Goal: Task Accomplishment & Management: Complete application form

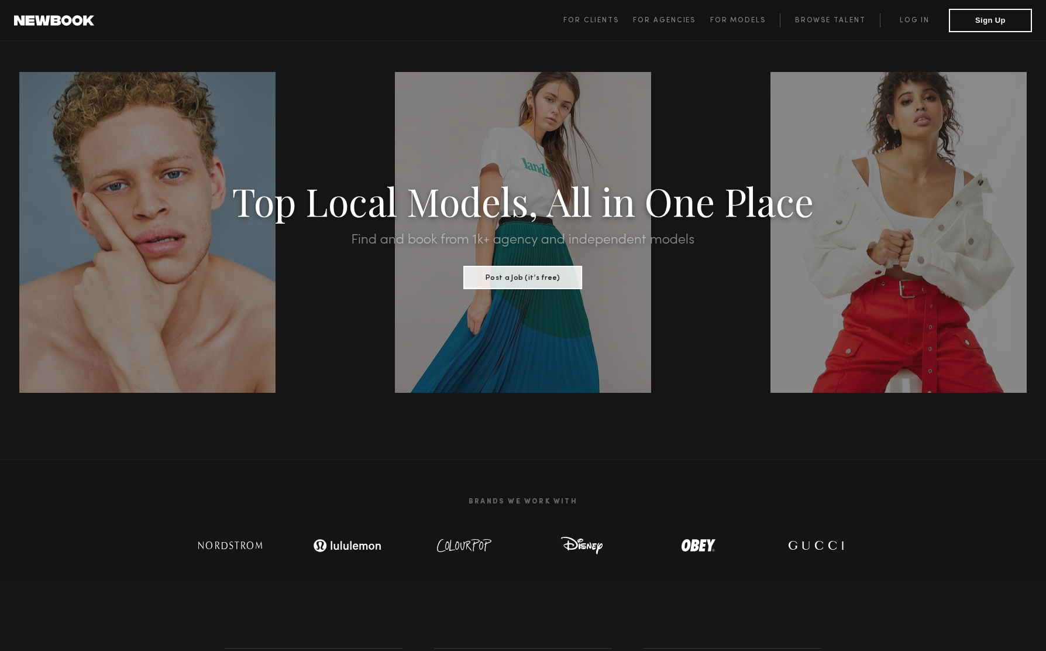
click at [614, 36] on header "For Clients For Agencies For Models Browse Talent Log in Sign Up ☰" at bounding box center [523, 20] width 1046 height 41
click at [601, 28] on span "For Clients For Agencies For Models Browse Talent Log in Sign Up" at bounding box center [797, 20] width 469 height 23
click at [601, 24] on link "For Clients" at bounding box center [598, 20] width 70 height 14
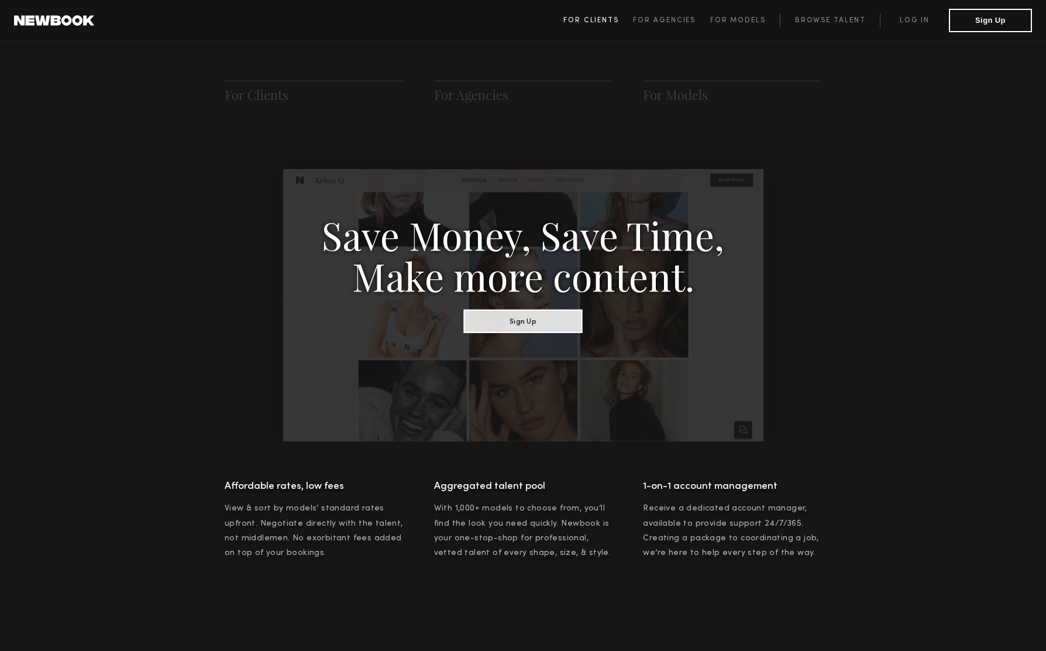
scroll to position [584, 0]
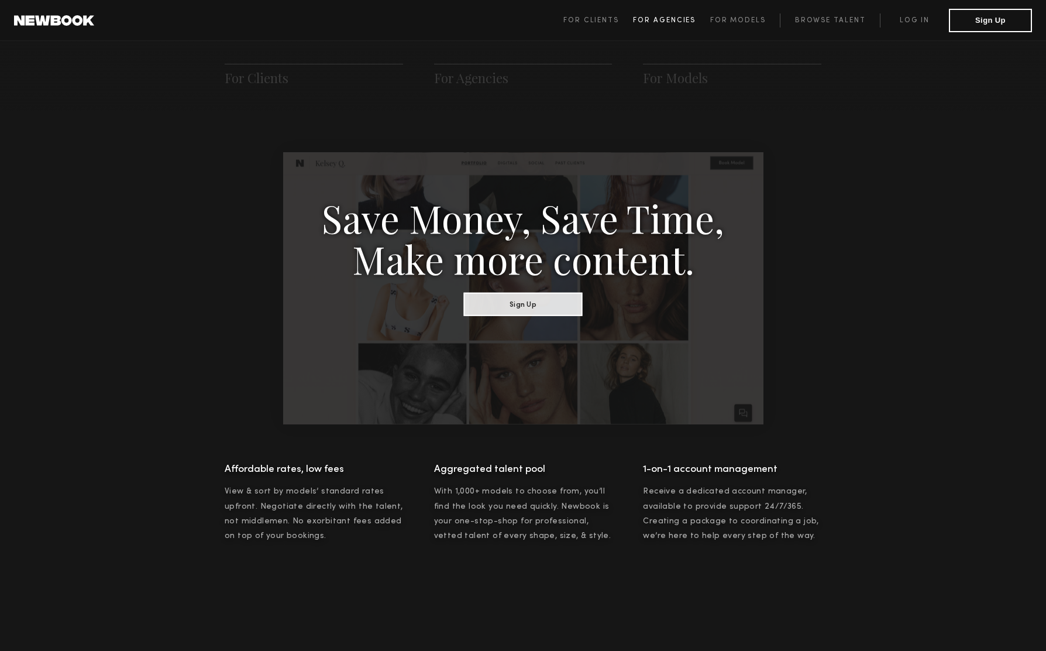
click at [668, 19] on span "For Agencies" at bounding box center [664, 20] width 63 height 7
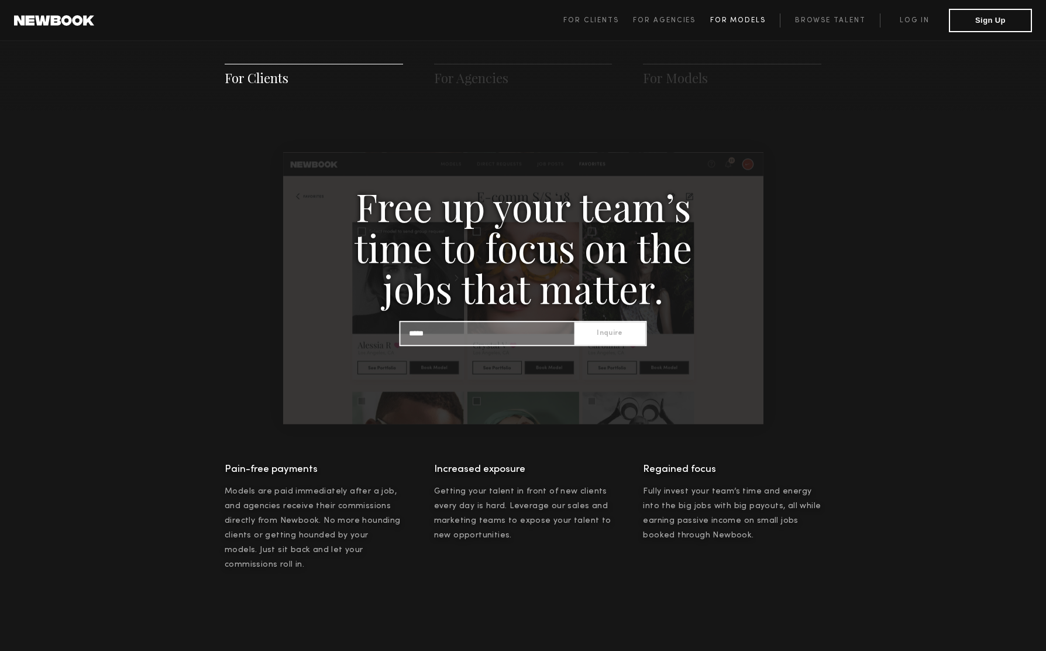
click at [730, 20] on span "For Models" at bounding box center [738, 20] width 56 height 7
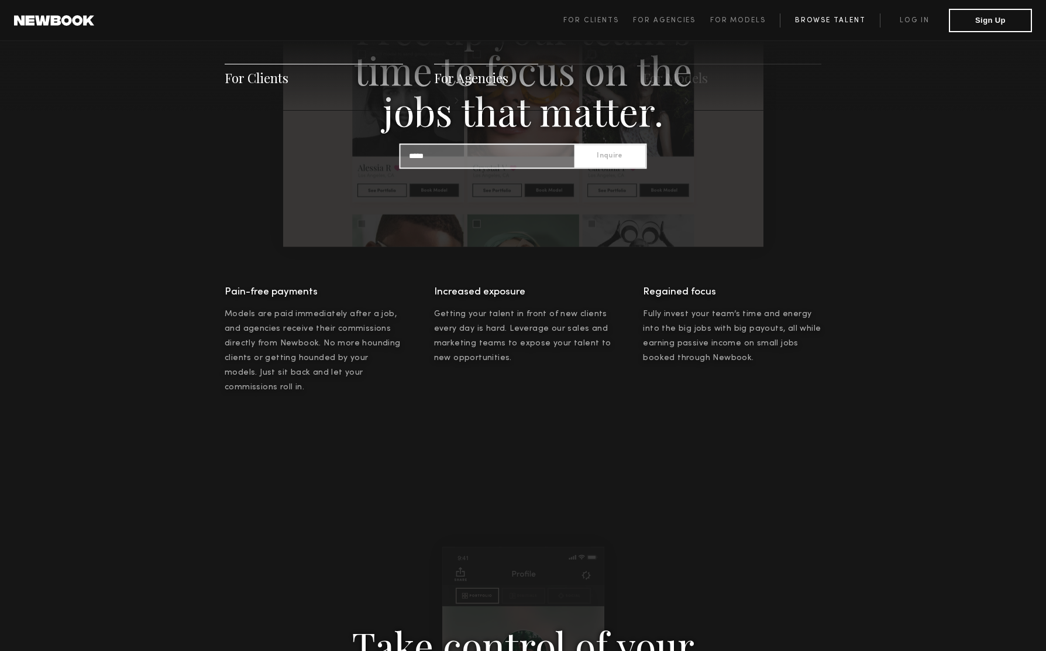
scroll to position [1274, 0]
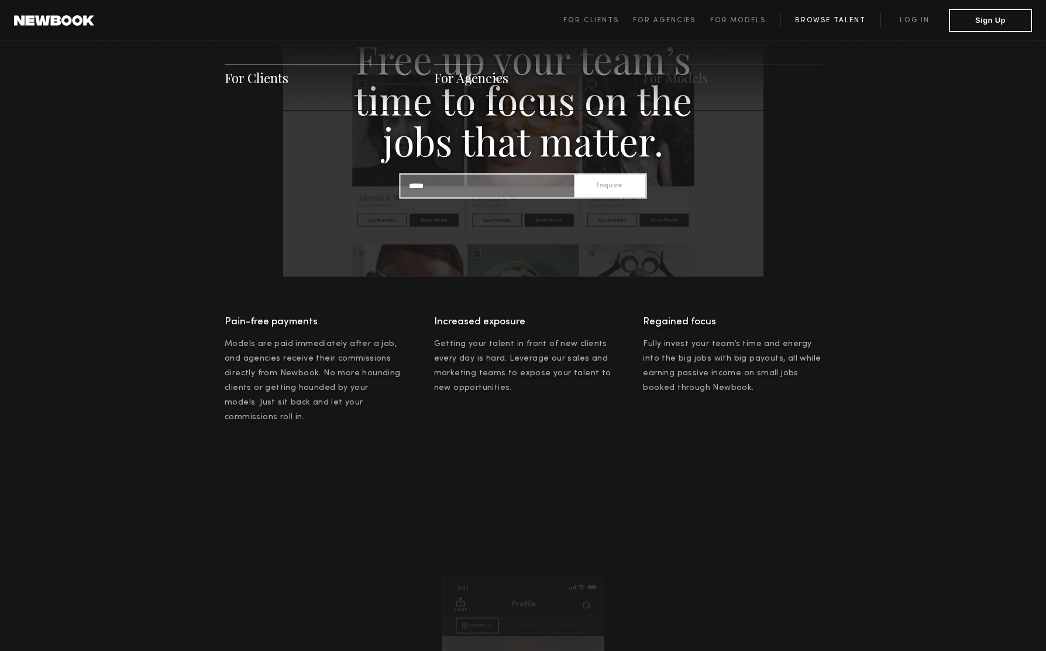
click at [836, 15] on link "Browse Talent" at bounding box center [830, 20] width 100 height 14
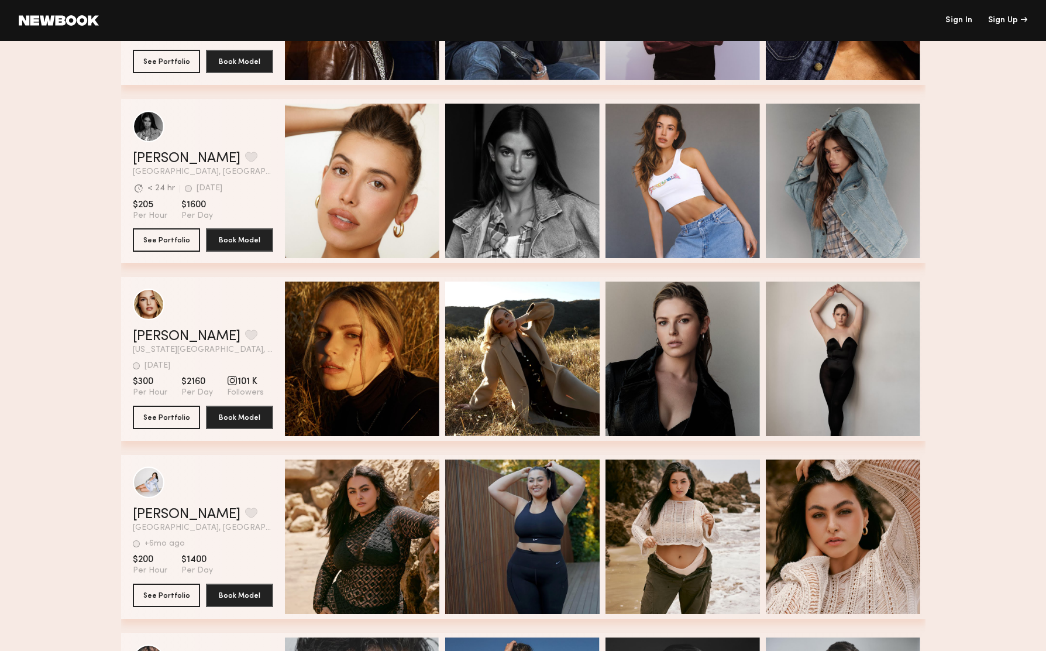
scroll to position [1059, 0]
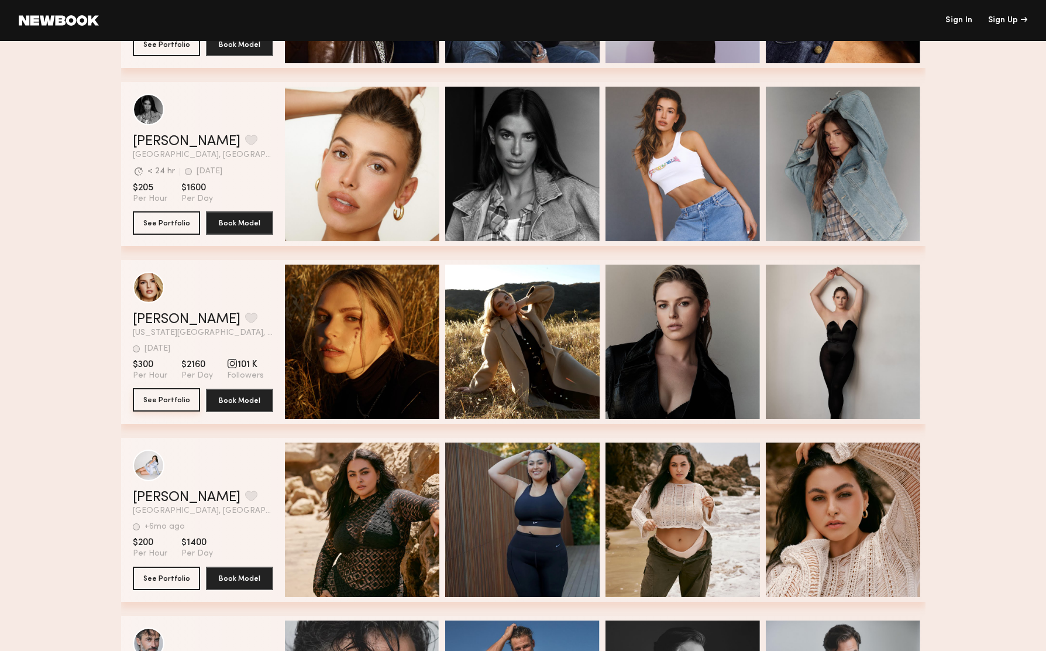
click at [161, 398] on button "See Portfolio" at bounding box center [166, 399] width 67 height 23
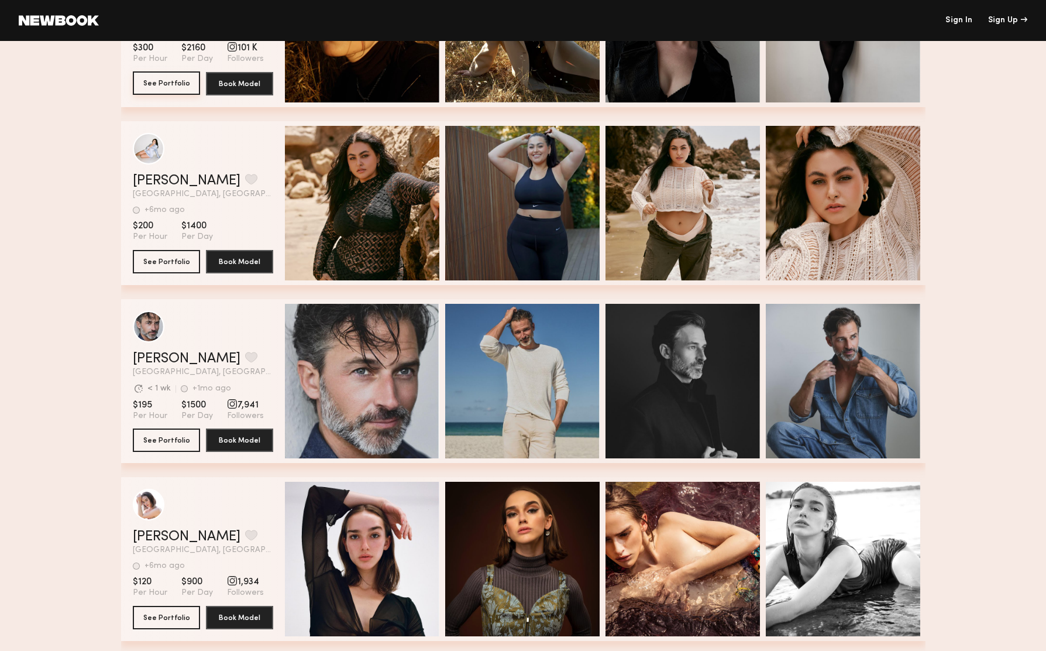
scroll to position [1399, 0]
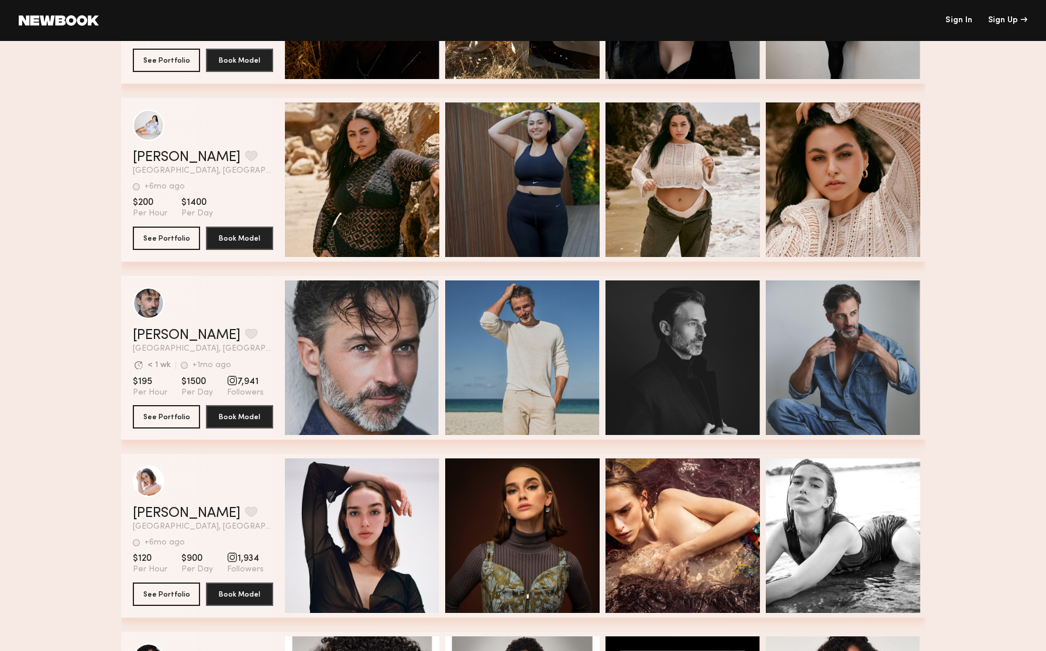
click at [239, 381] on span "7,941" at bounding box center [245, 382] width 37 height 12
click at [228, 382] on div "grid" at bounding box center [232, 380] width 11 height 11
click at [170, 411] on button "See Portfolio" at bounding box center [166, 415] width 67 height 23
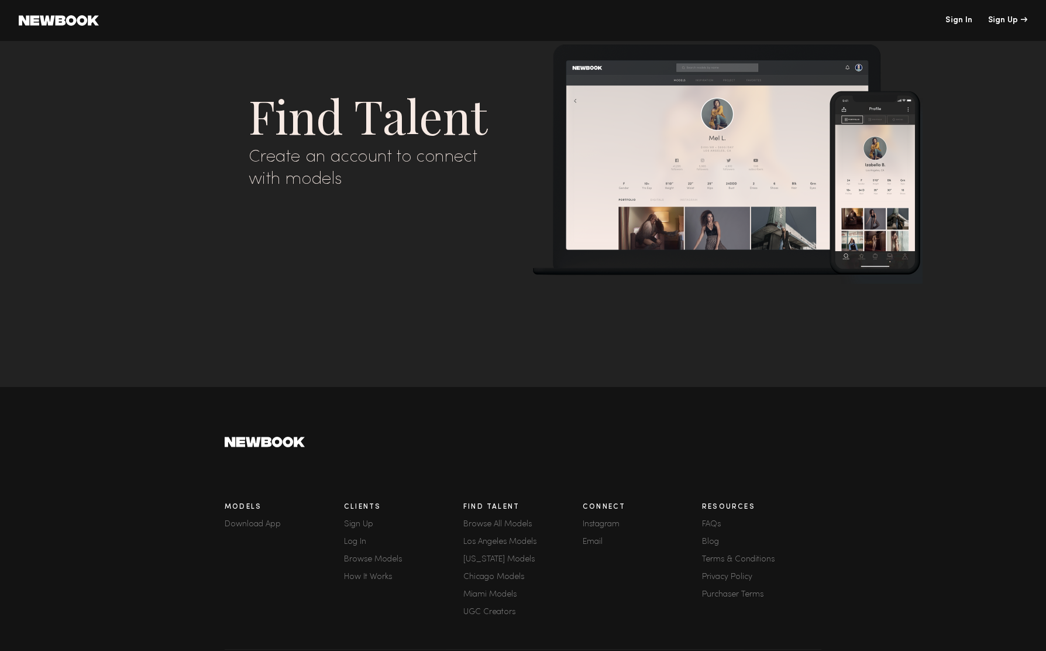
scroll to position [50, 0]
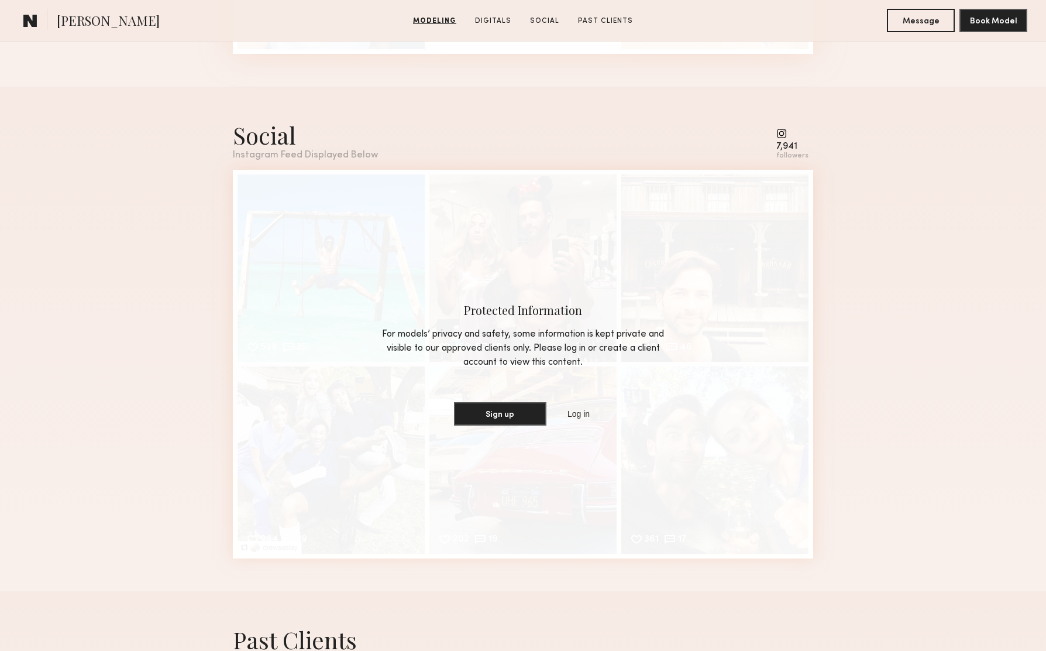
scroll to position [1598, 0]
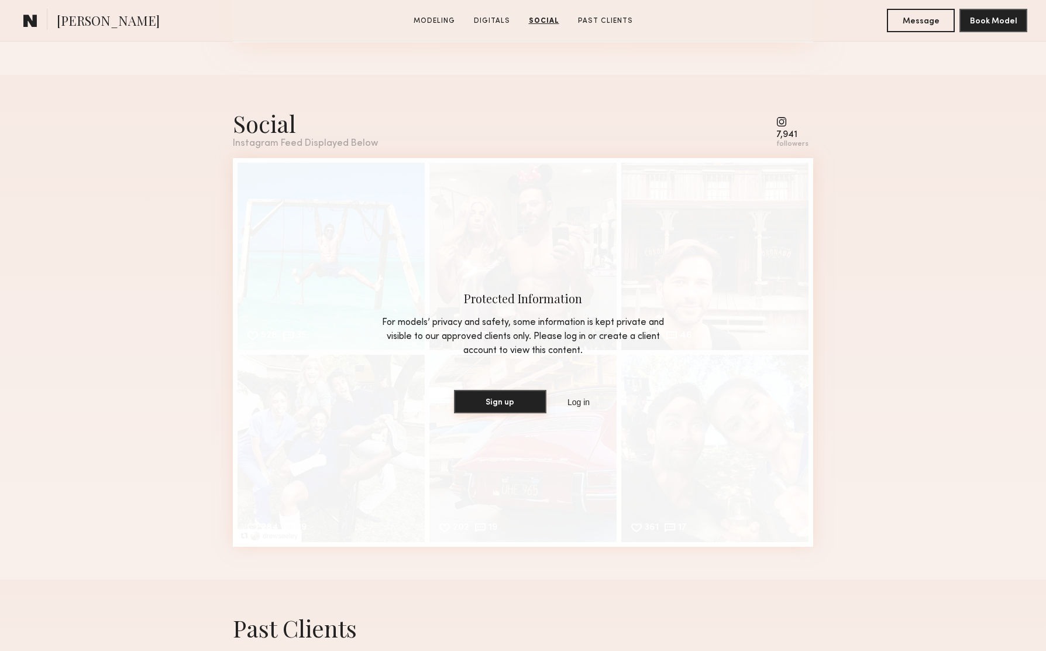
click at [507, 398] on button "Sign up" at bounding box center [500, 401] width 92 height 23
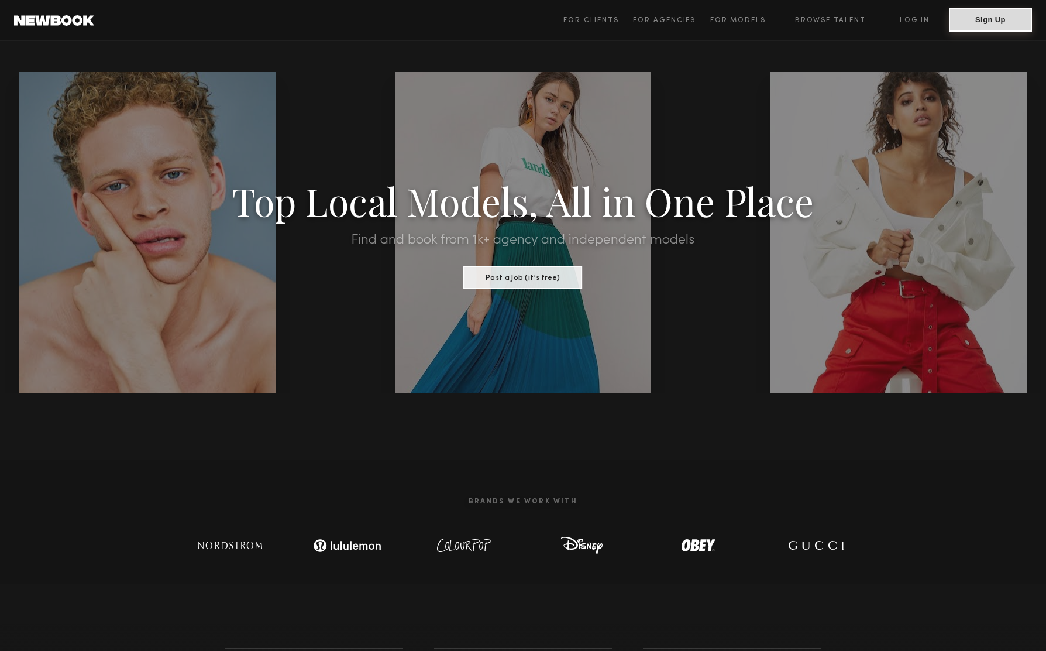
click at [996, 26] on button "Sign Up" at bounding box center [990, 19] width 83 height 23
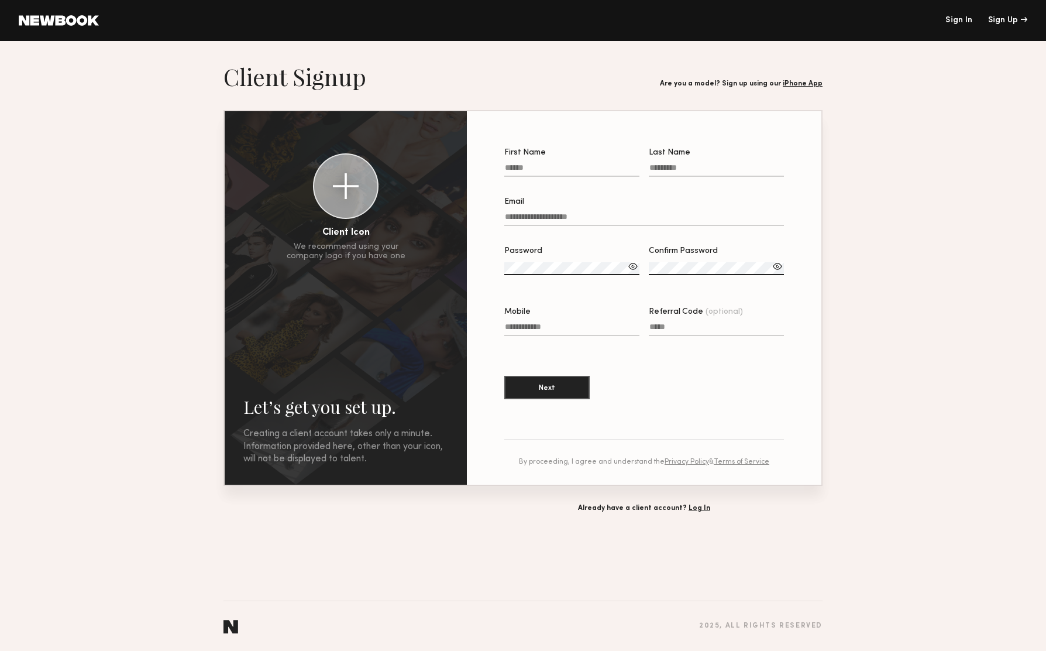
click at [536, 169] on input "First Name" at bounding box center [571, 169] width 135 height 13
type input "**********"
type input "****"
type input "**********"
drag, startPoint x: 678, startPoint y: 167, endPoint x: 616, endPoint y: 163, distance: 62.1
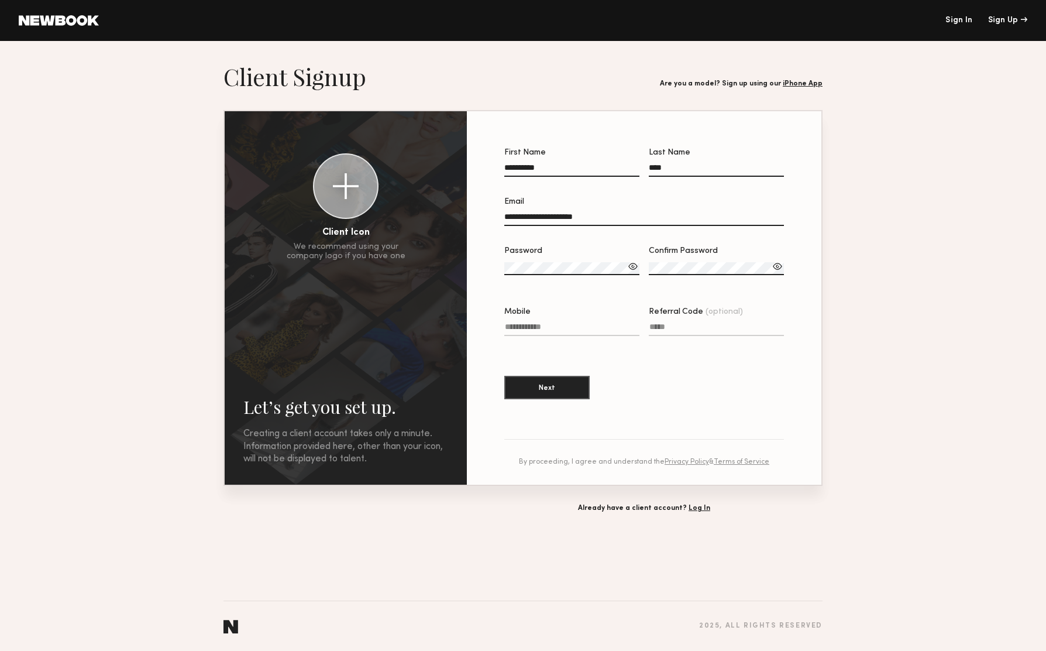
click at [616, 163] on div "**********" at bounding box center [644, 169] width 280 height 40
type input "***"
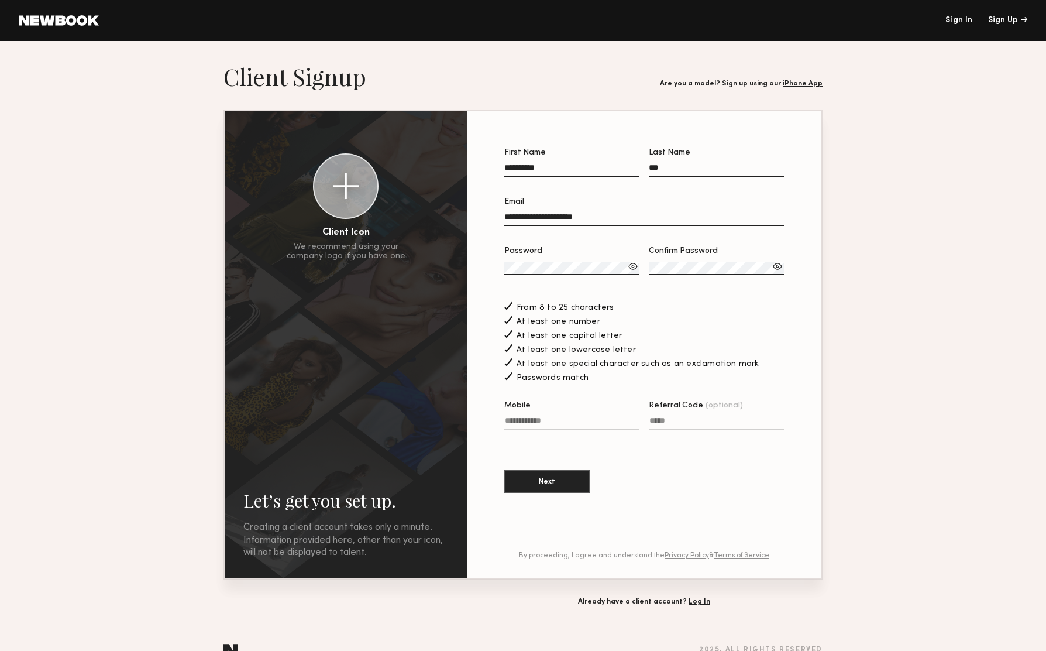
click at [787, 268] on div "**********" at bounding box center [644, 344] width 317 height 429
click at [777, 267] on div at bounding box center [778, 266] width 12 height 12
click at [632, 266] on div at bounding box center [633, 266] width 12 height 12
click at [562, 481] on button "Next" at bounding box center [546, 480] width 85 height 23
click at [559, 421] on input "Mobile Invalid phone format" at bounding box center [571, 422] width 135 height 13
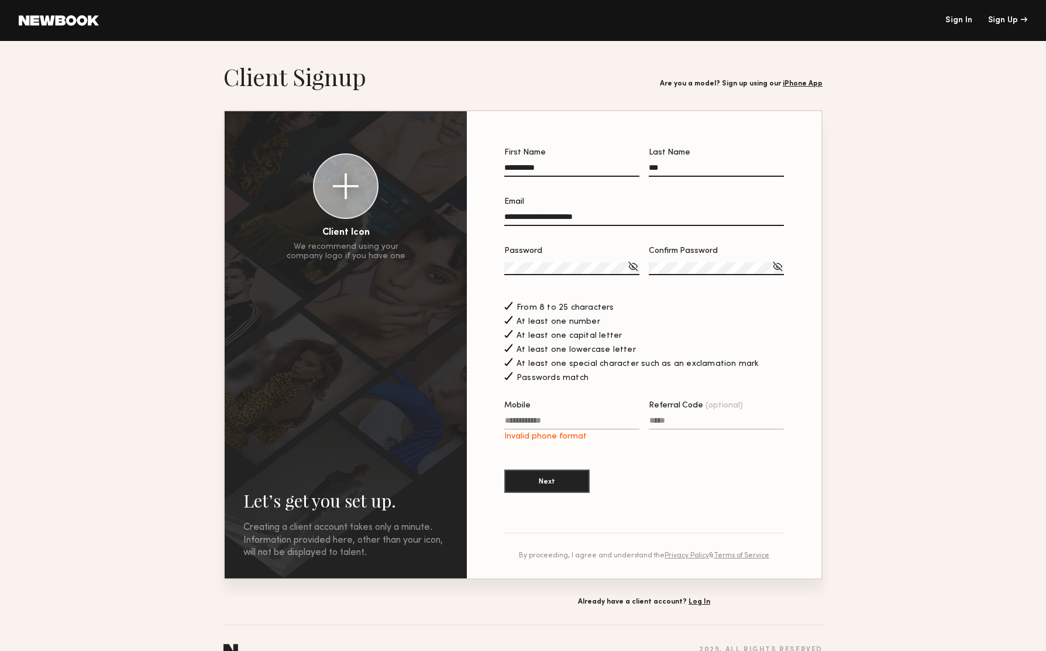
type input "**********"
click at [536, 486] on button "Next" at bounding box center [546, 480] width 85 height 23
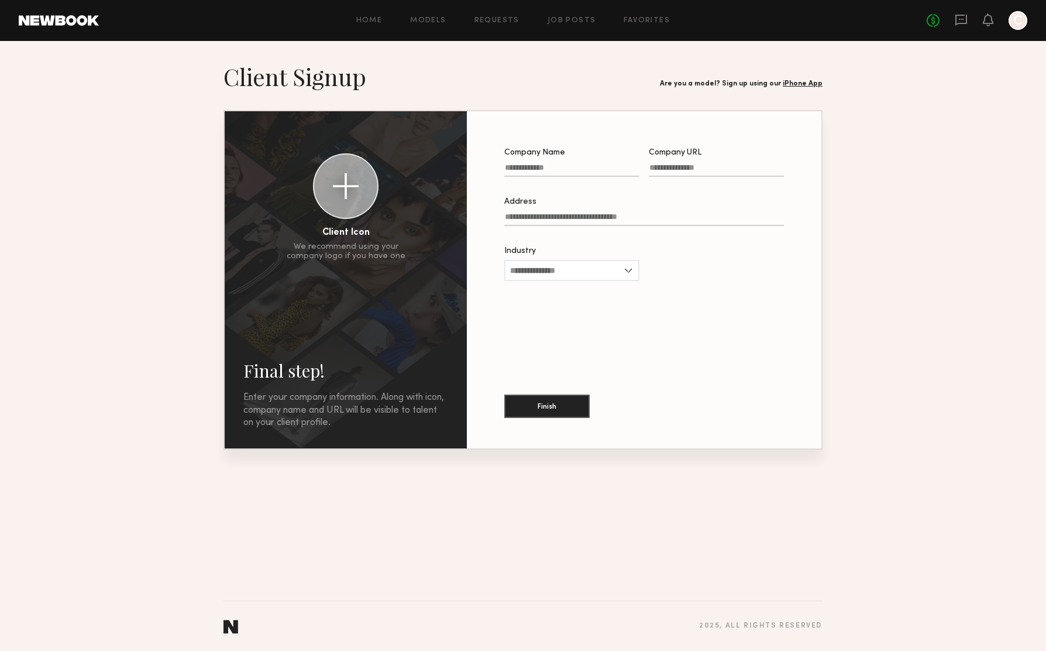
click at [561, 157] on label "Company Name" at bounding box center [571, 169] width 135 height 40
click at [561, 163] on input "Company Name" at bounding box center [571, 169] width 135 height 13
click at [561, 168] on input "Company Name" at bounding box center [571, 169] width 135 height 13
type input "****"
click at [663, 173] on input "Company URL" at bounding box center [716, 169] width 135 height 13
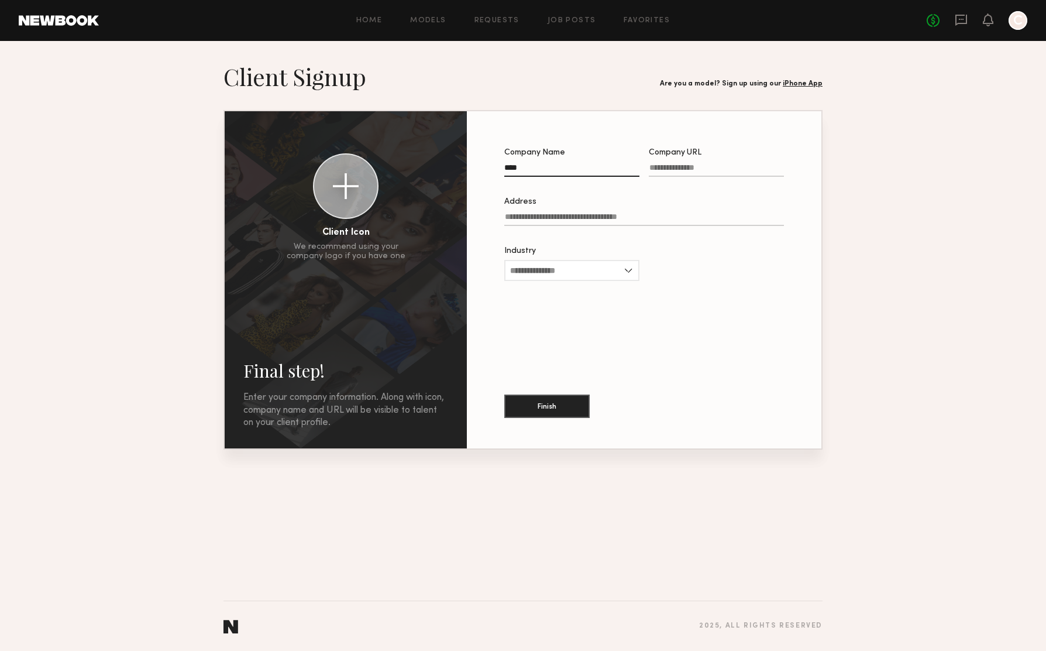
click at [646, 220] on input "Address" at bounding box center [644, 218] width 280 height 13
click at [683, 169] on input "Company URL Required" at bounding box center [716, 169] width 135 height 13
click at [721, 163] on label "Company URL Required" at bounding box center [716, 169] width 135 height 40
click at [721, 163] on input "Company URL Required" at bounding box center [716, 169] width 135 height 13
paste input "**********"
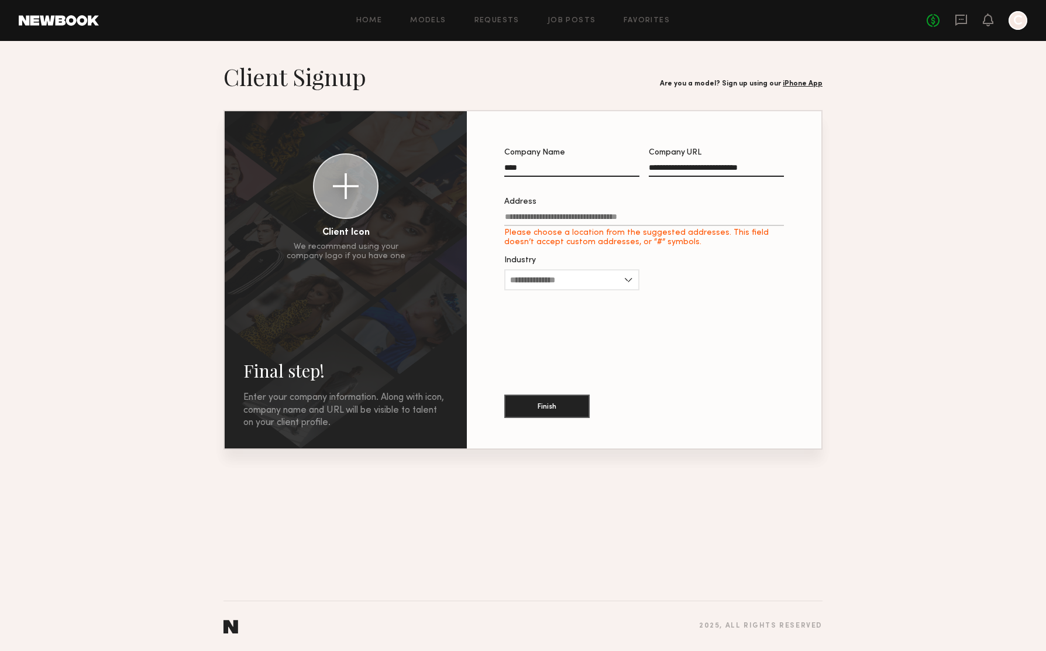
type input "**********"
click at [705, 222] on input "Address Please choose a location from the suggested addresses. This field doesn…" at bounding box center [644, 218] width 280 height 13
click at [589, 217] on input "Address Please choose a location from the suggested addresses. This field doesn…" at bounding box center [644, 218] width 280 height 13
paste input "**********"
type input "**********"
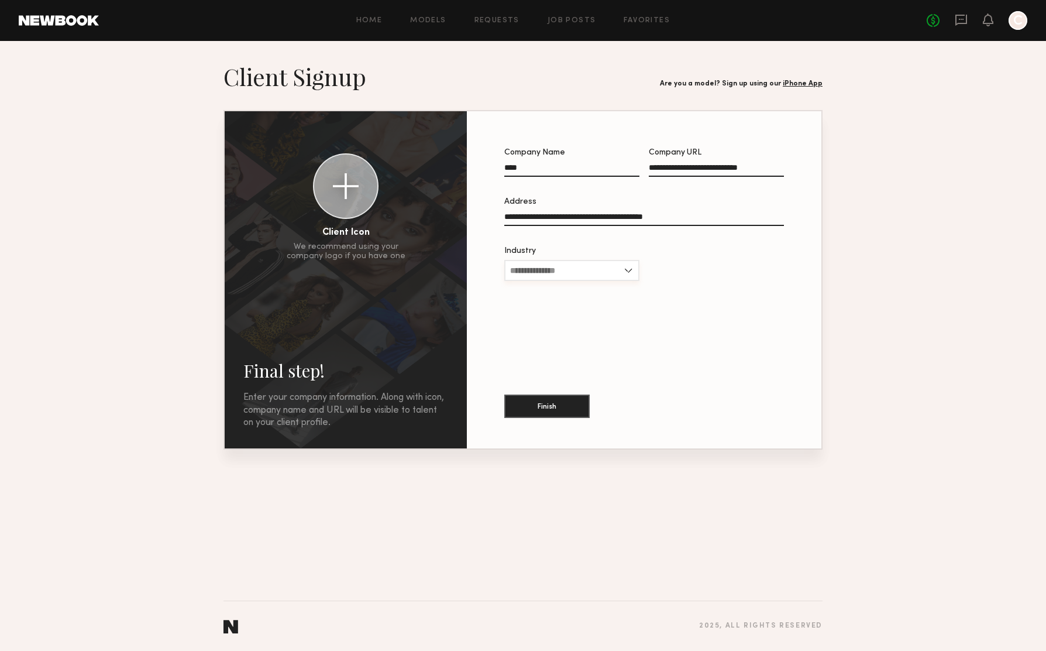
click at [590, 277] on input "Industry" at bounding box center [571, 270] width 135 height 21
click at [600, 315] on div "Apparel" at bounding box center [571, 309] width 133 height 19
type input "*******"
click at [565, 405] on button "Finish" at bounding box center [546, 405] width 85 height 23
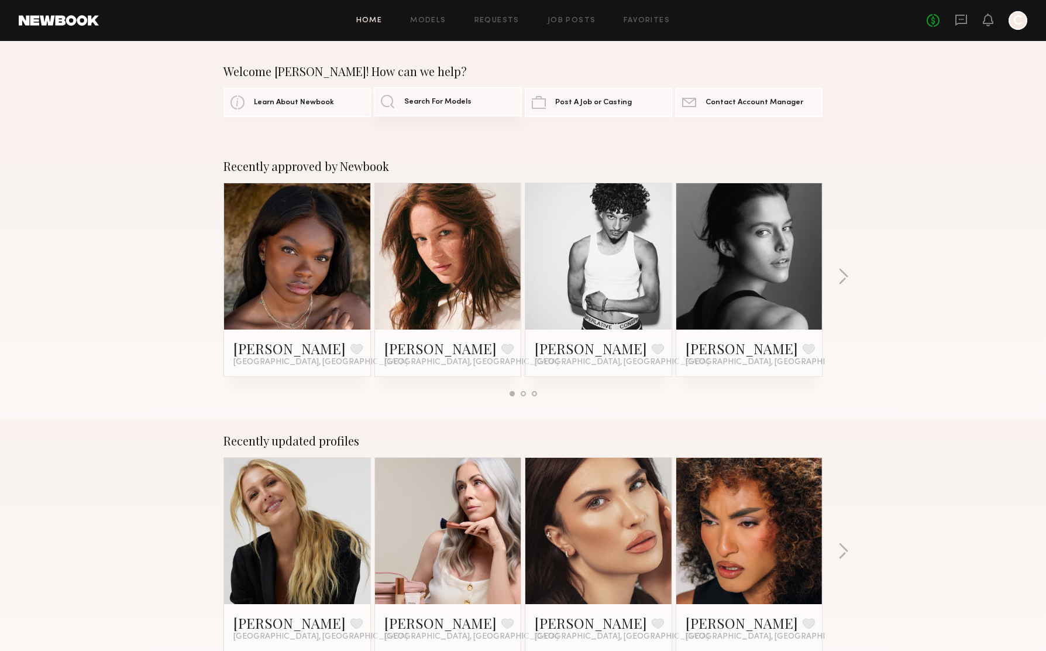
click at [439, 105] on span "Search For Models" at bounding box center [437, 102] width 67 height 8
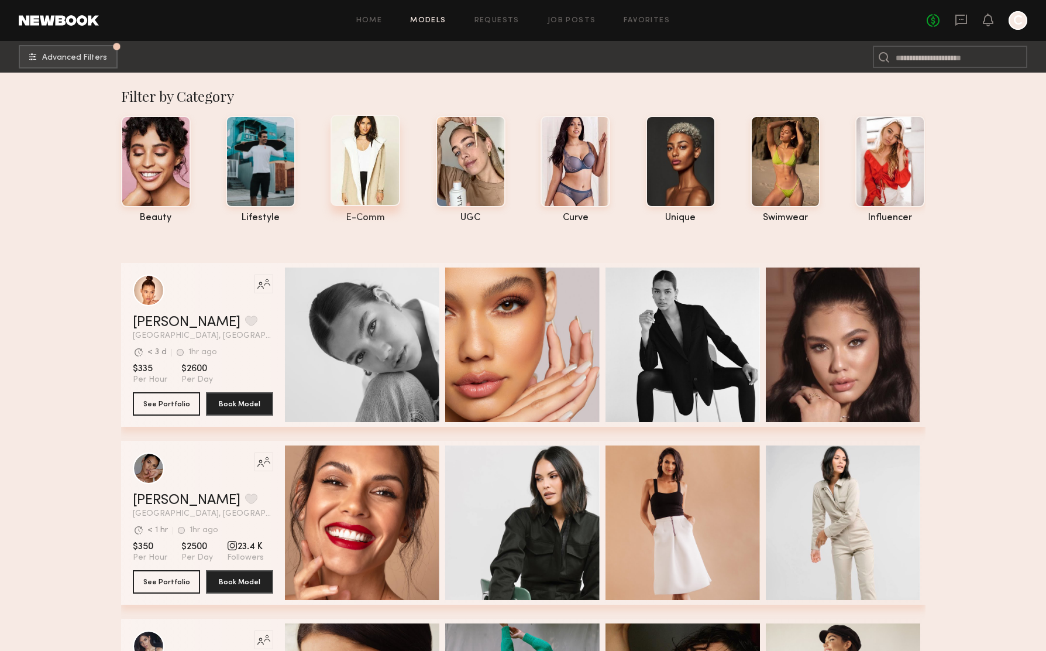
click at [345, 165] on div at bounding box center [366, 160] width 70 height 91
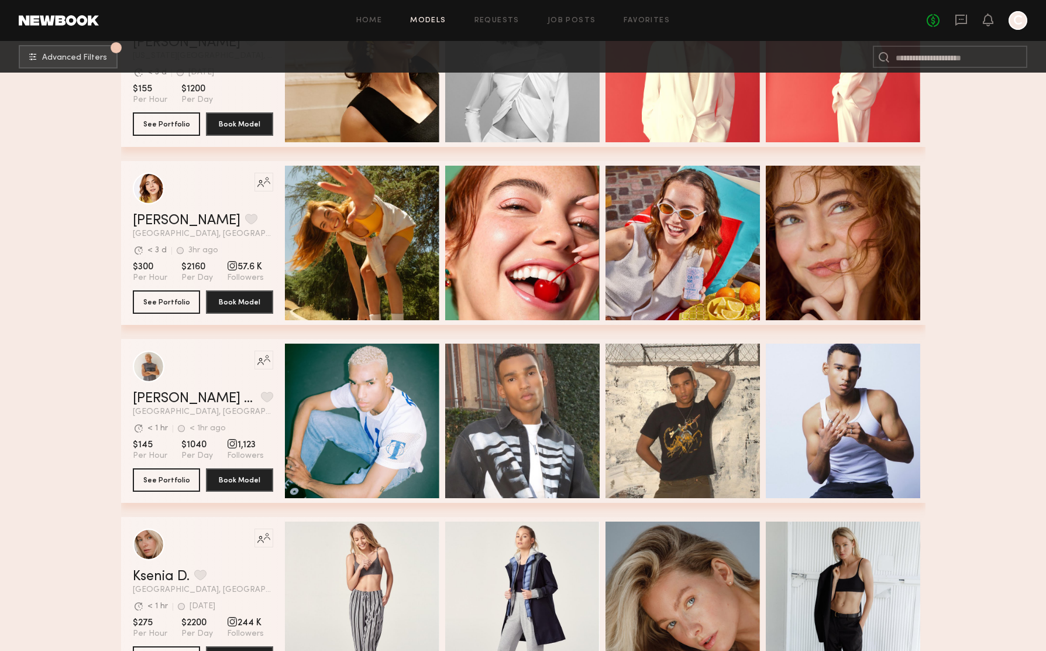
scroll to position [689, 0]
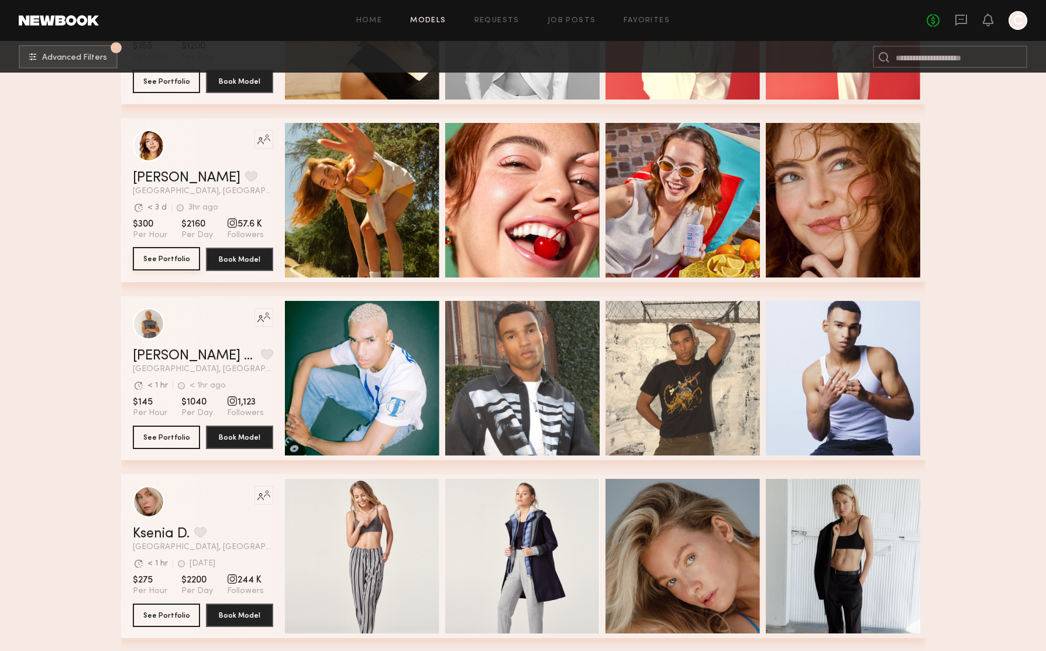
click at [162, 264] on button "See Portfolio" at bounding box center [166, 258] width 67 height 23
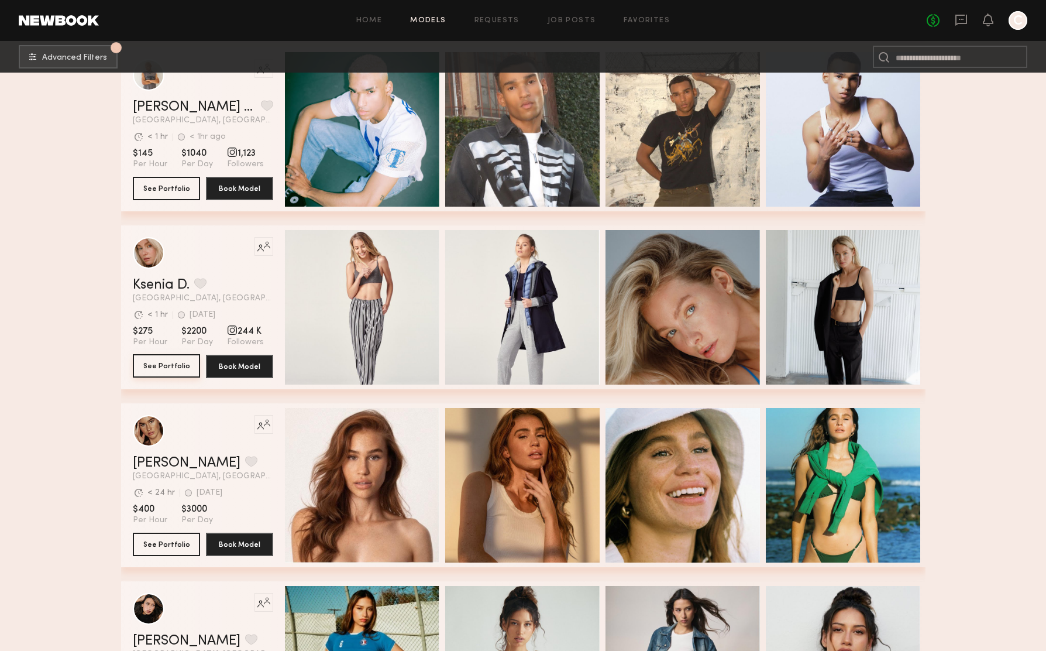
click at [150, 366] on button "See Portfolio" at bounding box center [166, 365] width 67 height 23
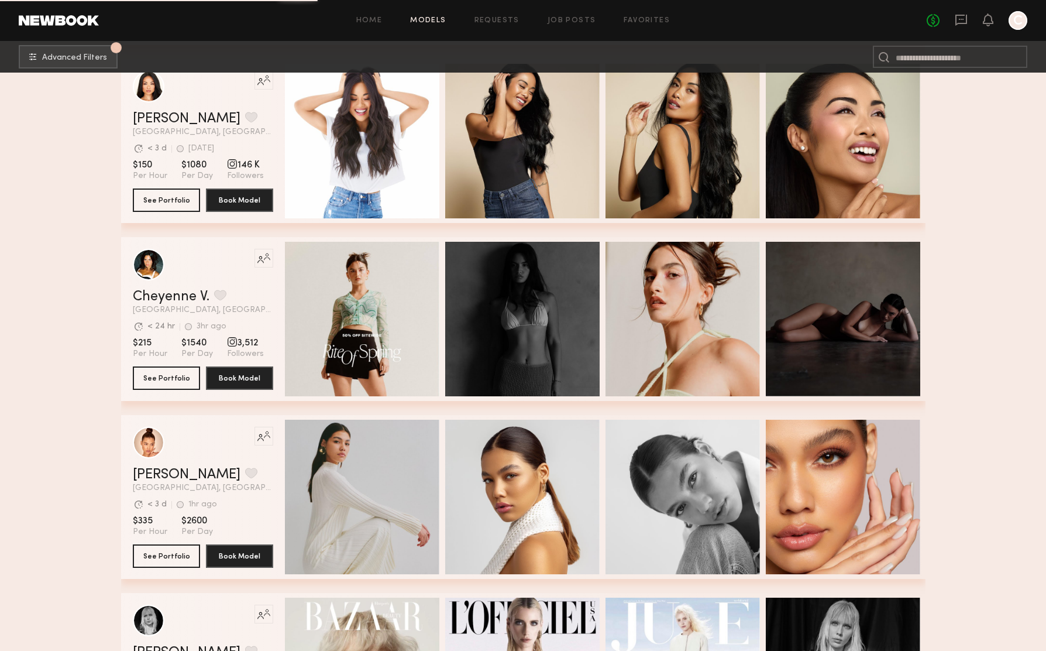
scroll to position [1663, 0]
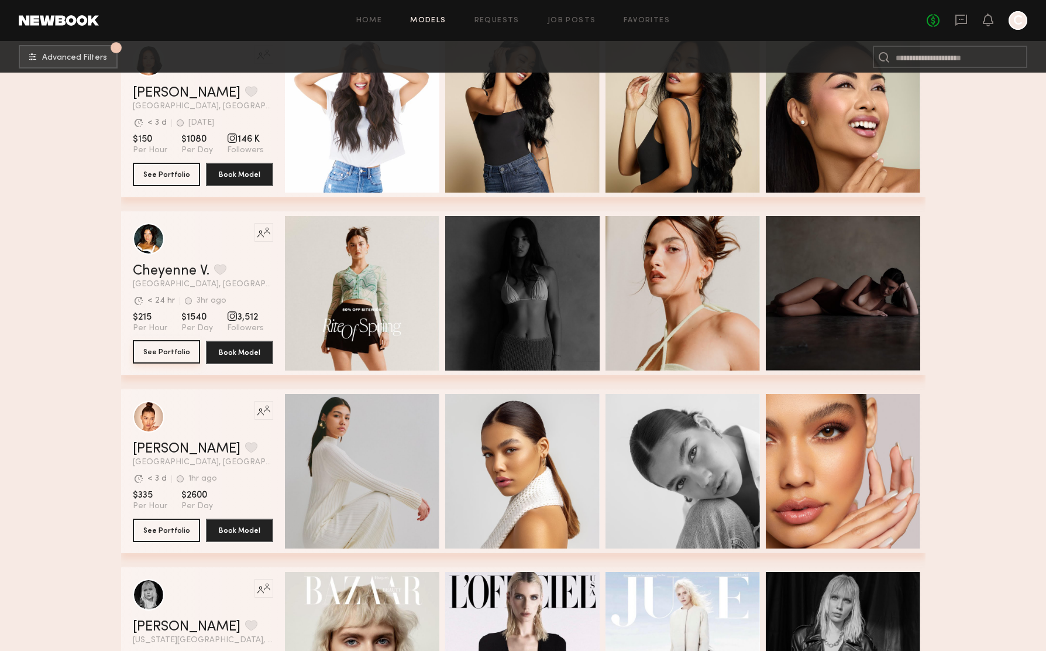
click at [177, 355] on button "See Portfolio" at bounding box center [166, 351] width 67 height 23
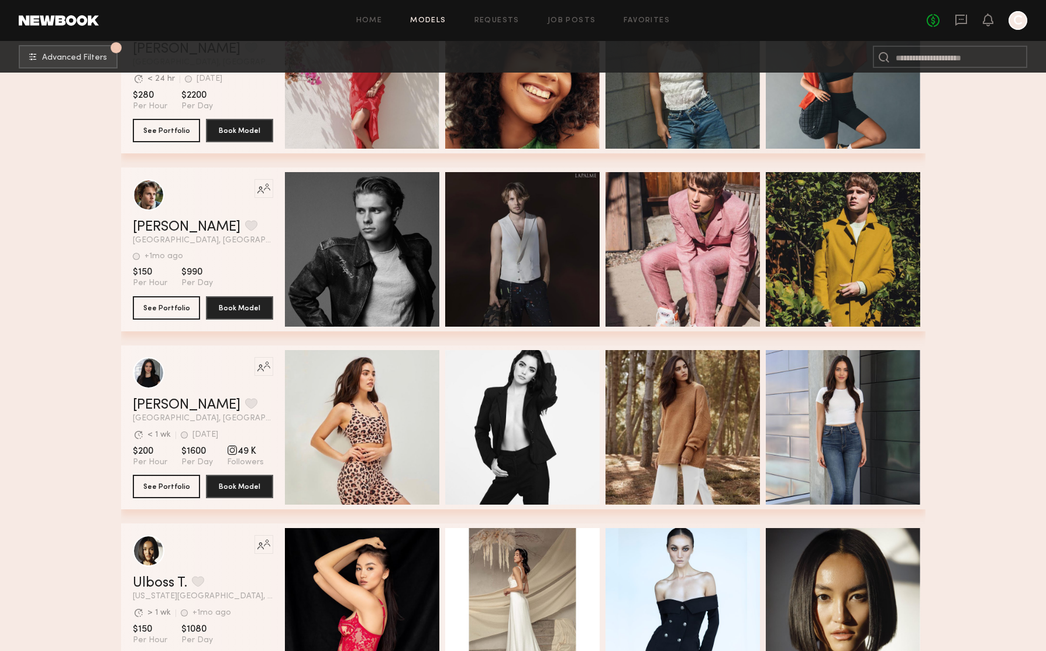
scroll to position [2495, 0]
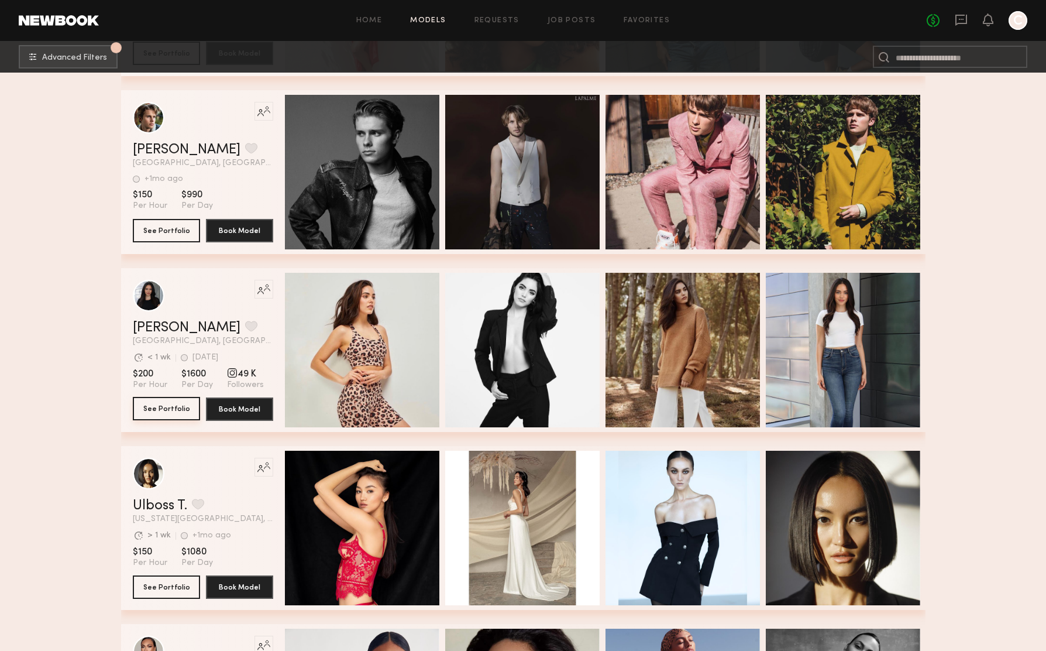
click at [170, 412] on button "See Portfolio" at bounding box center [166, 408] width 67 height 23
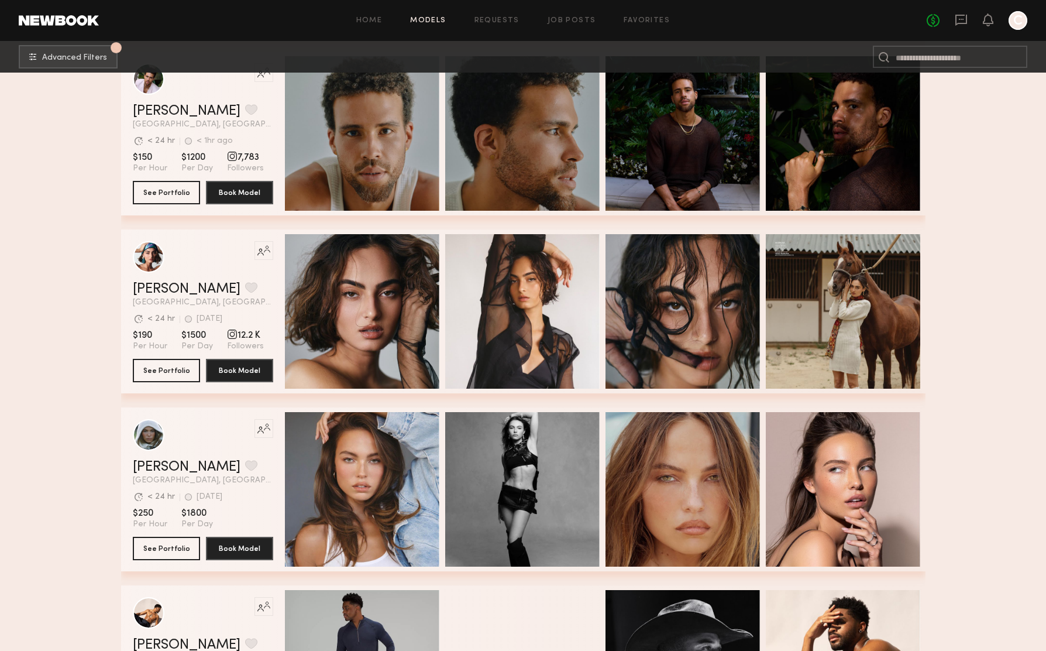
scroll to position [4419, 0]
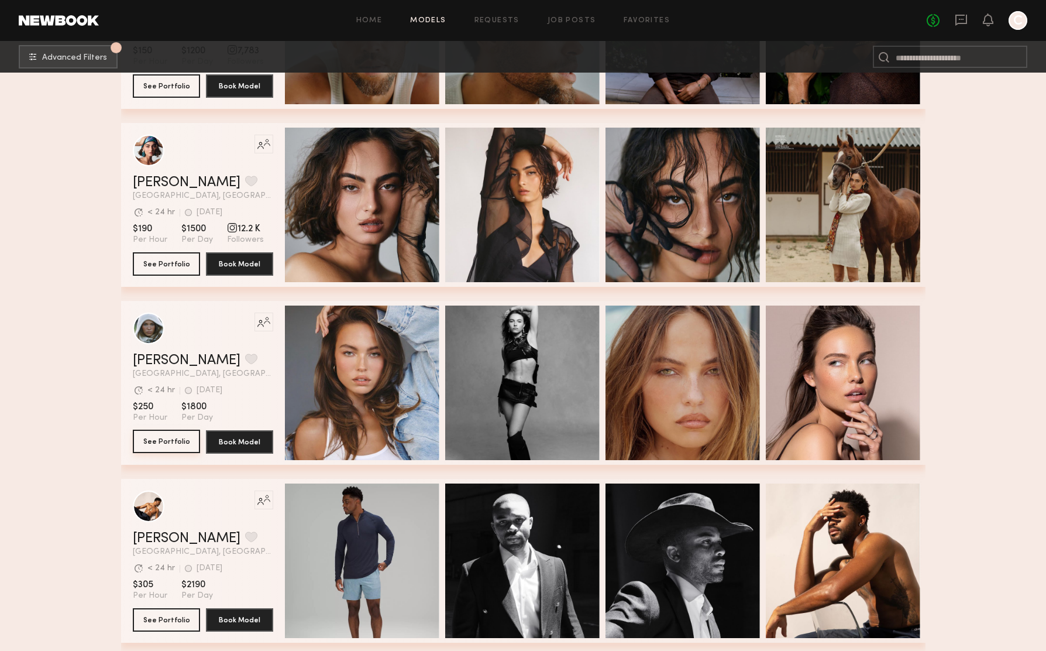
click at [170, 444] on button "See Portfolio" at bounding box center [166, 440] width 67 height 23
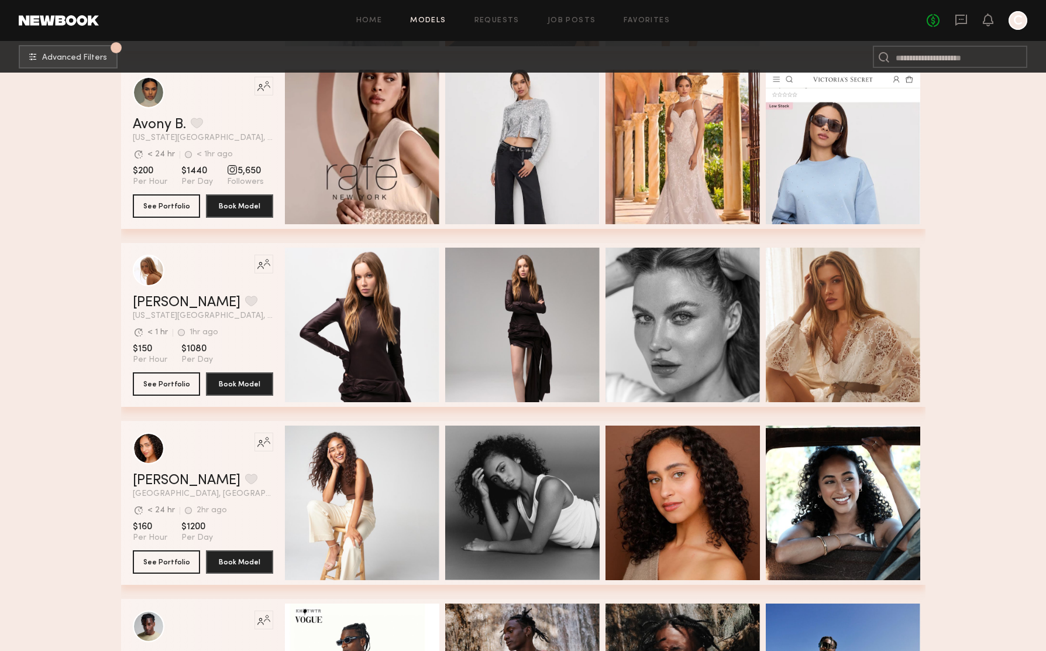
scroll to position [5334, 0]
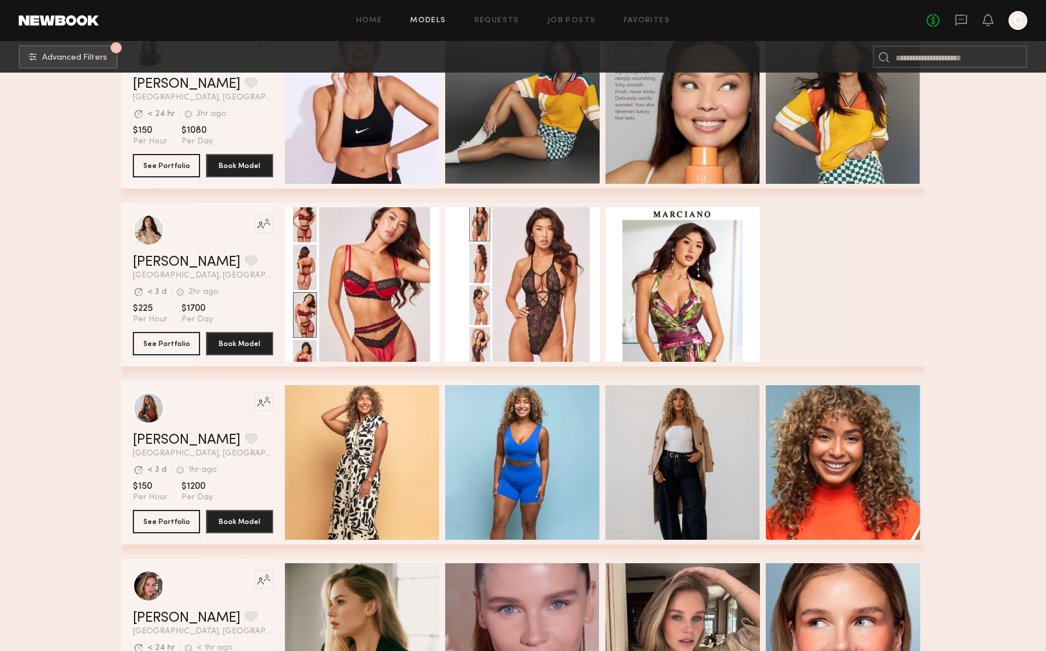
scroll to position [13798, 0]
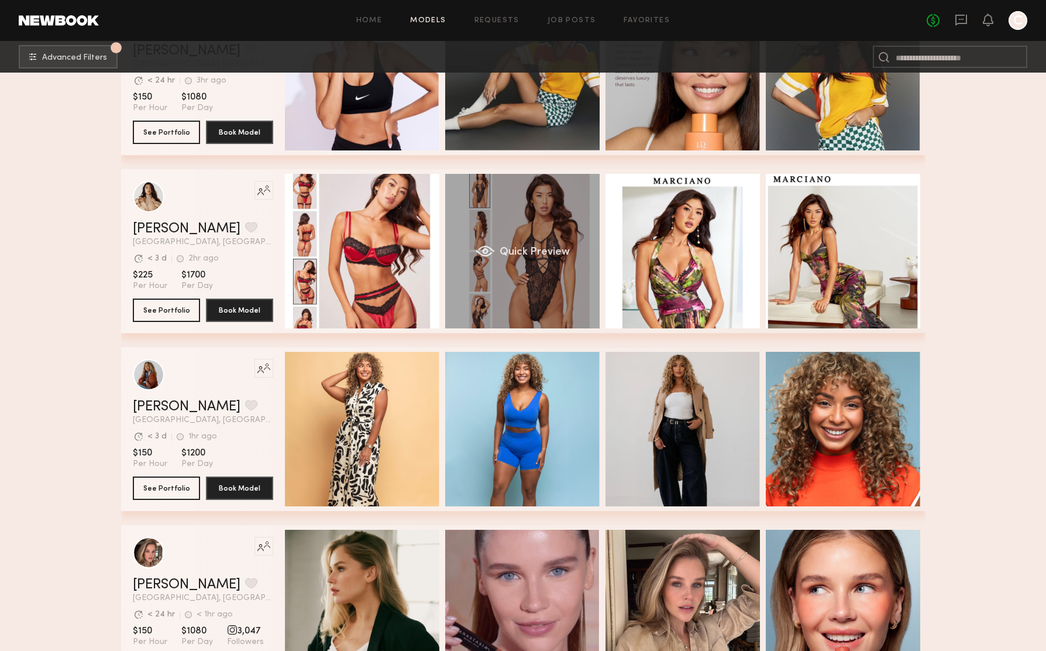
click at [526, 300] on div "Quick Preview" at bounding box center [522, 251] width 154 height 154
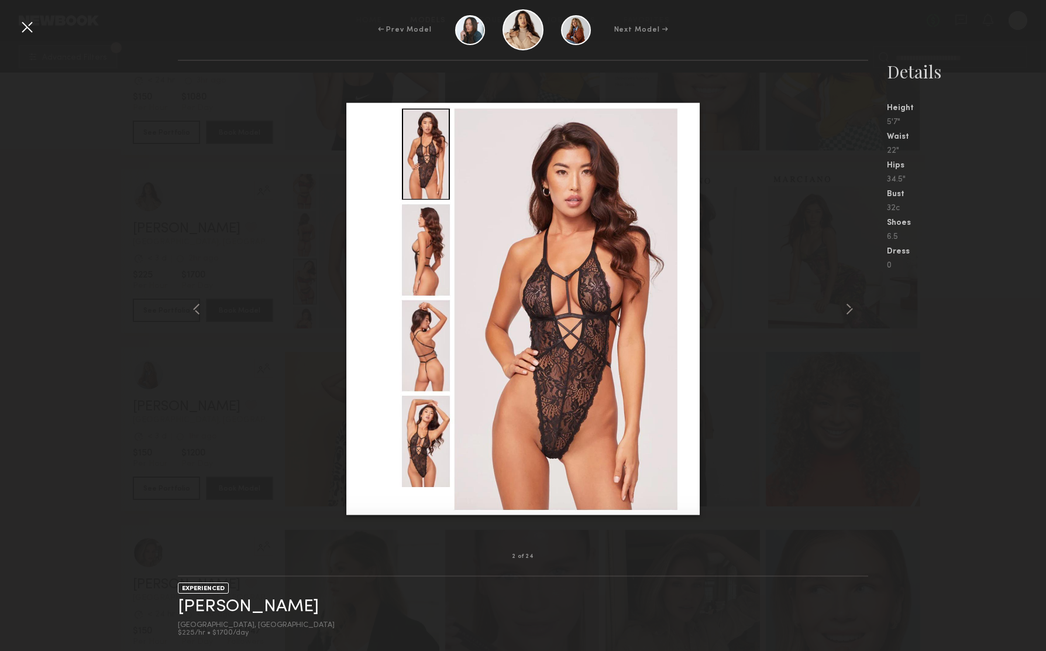
click at [32, 29] on div at bounding box center [27, 27] width 19 height 19
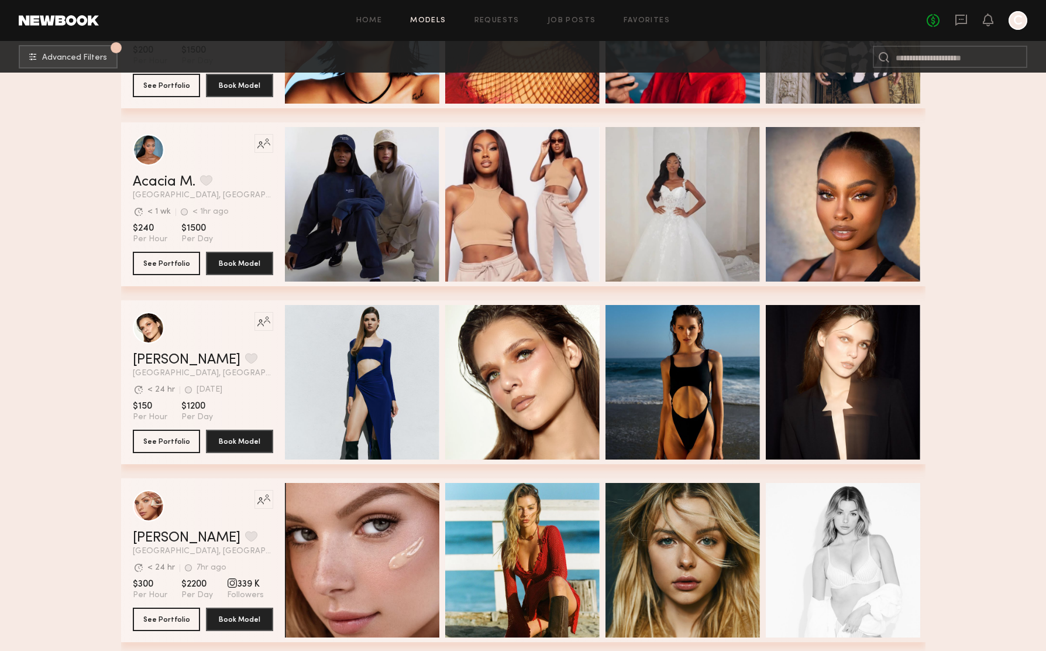
scroll to position [15229, 0]
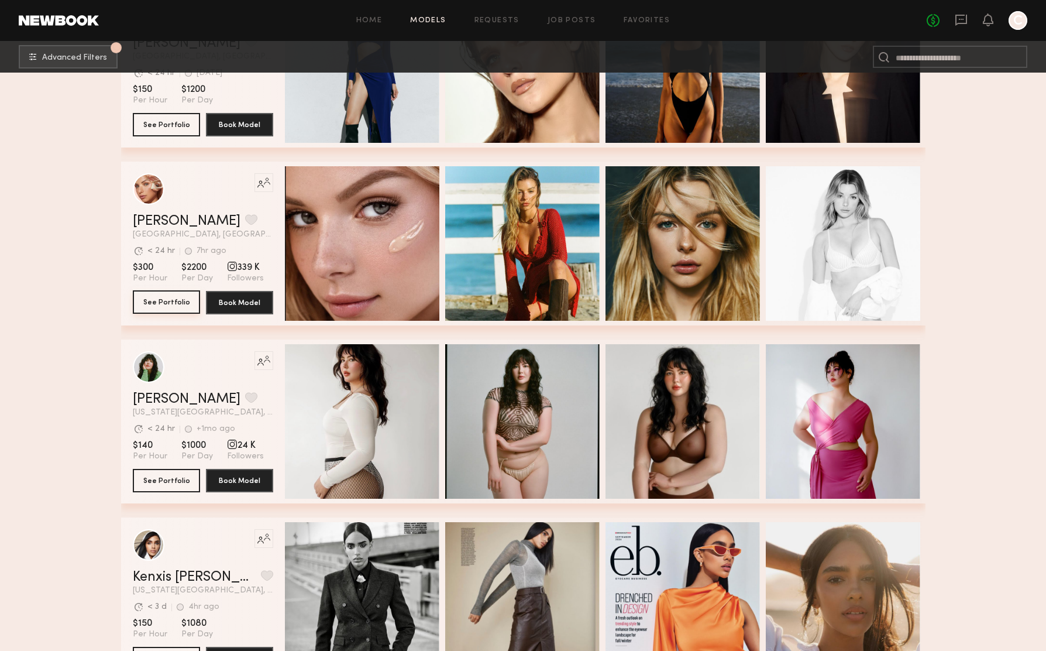
click at [177, 302] on button "See Portfolio" at bounding box center [166, 301] width 67 height 23
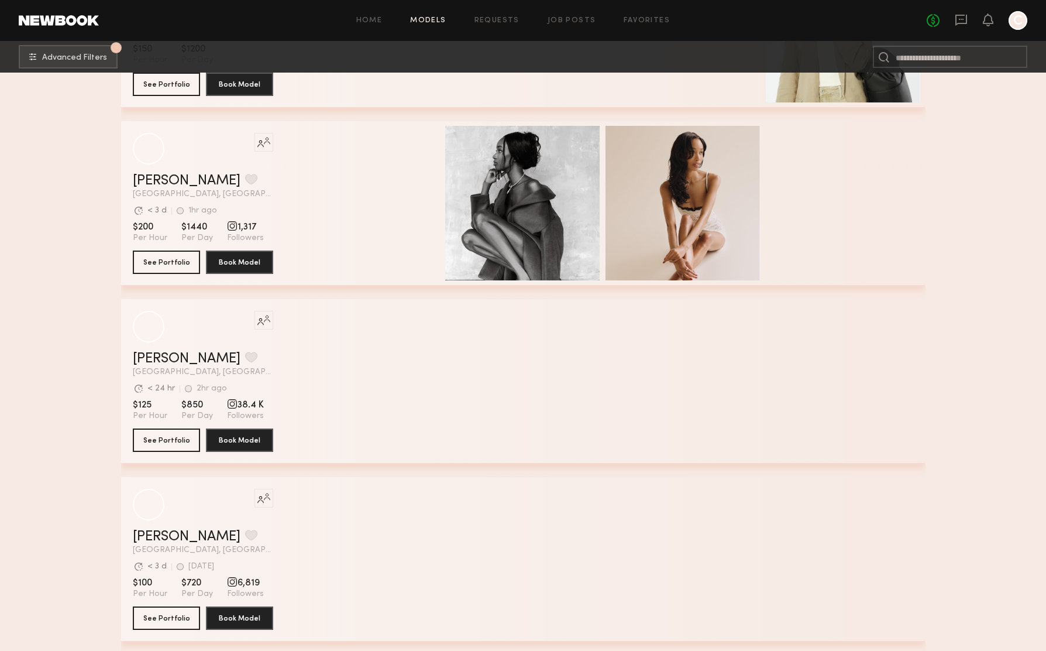
scroll to position [17403, 0]
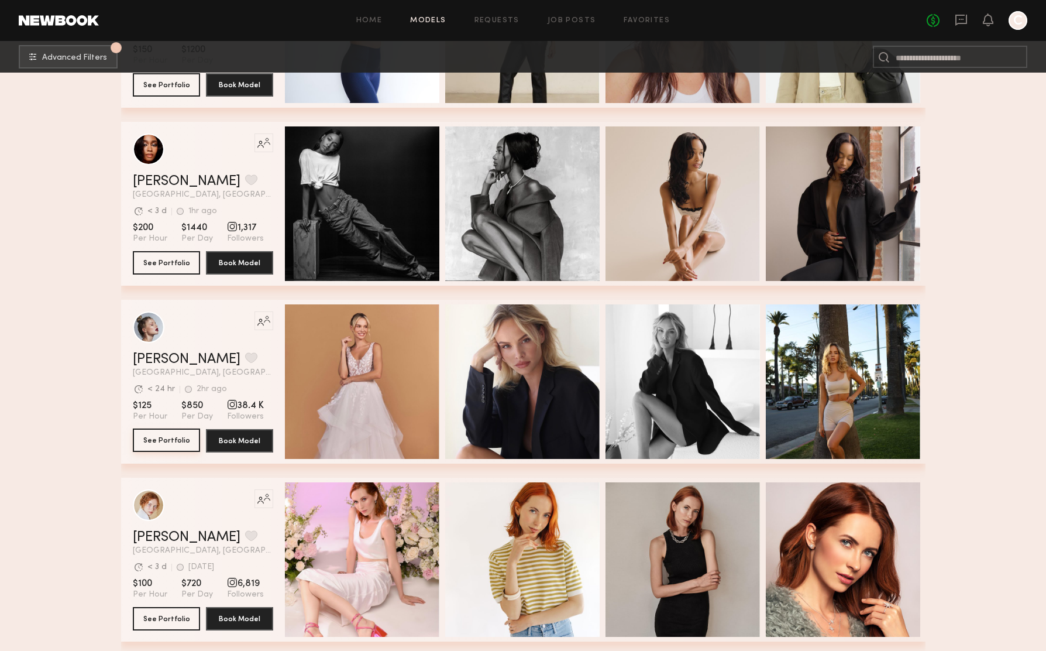
click at [157, 436] on button "See Portfolio" at bounding box center [166, 439] width 67 height 23
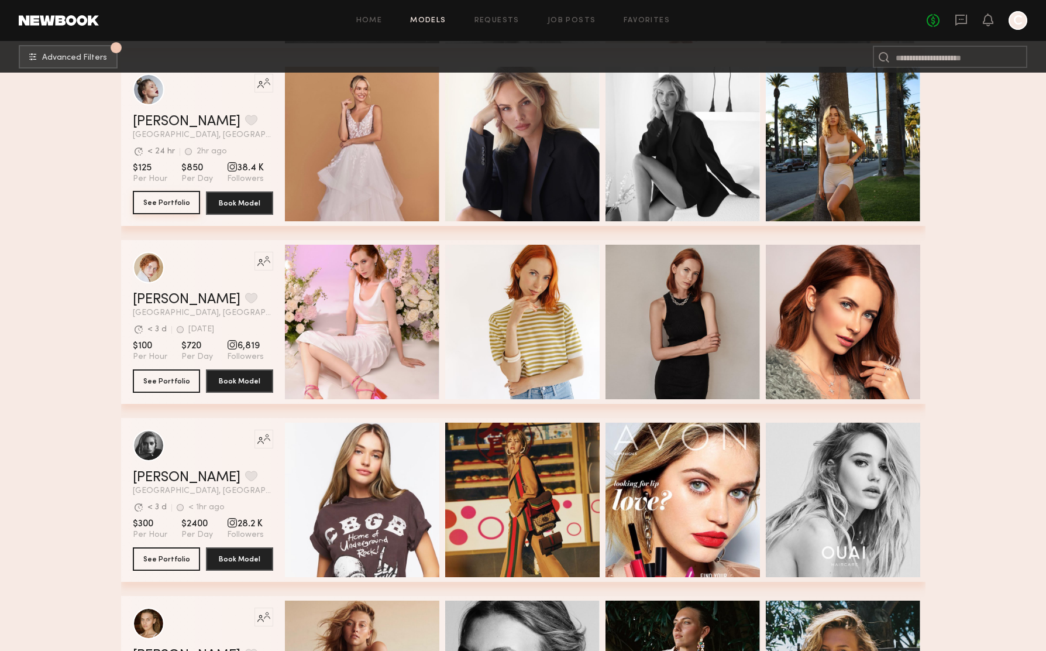
scroll to position [17735, 0]
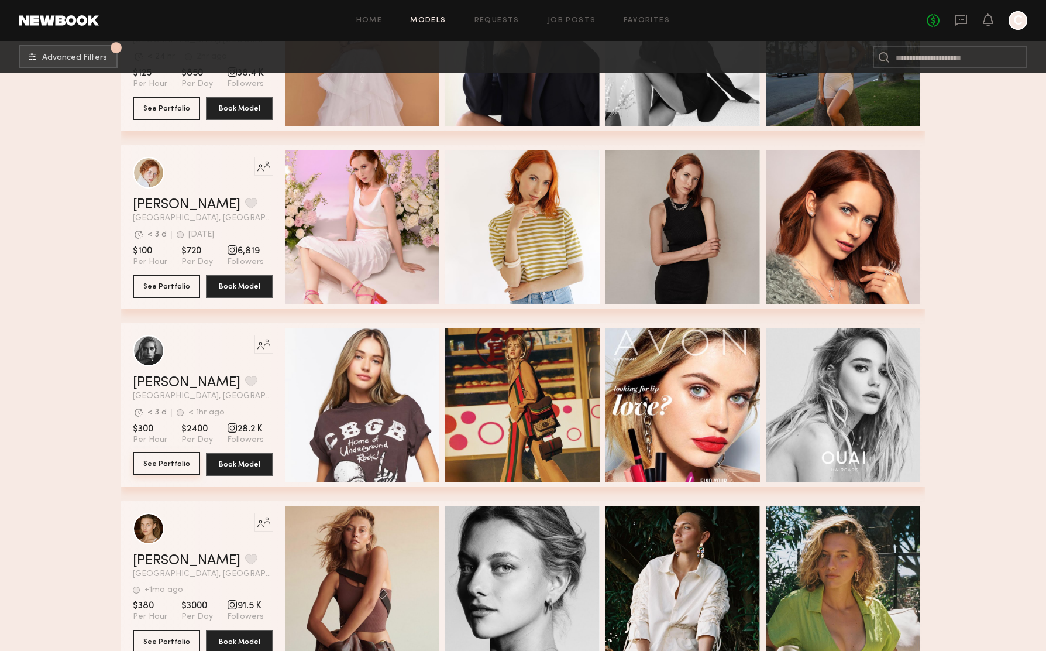
click at [174, 462] on button "See Portfolio" at bounding box center [166, 463] width 67 height 23
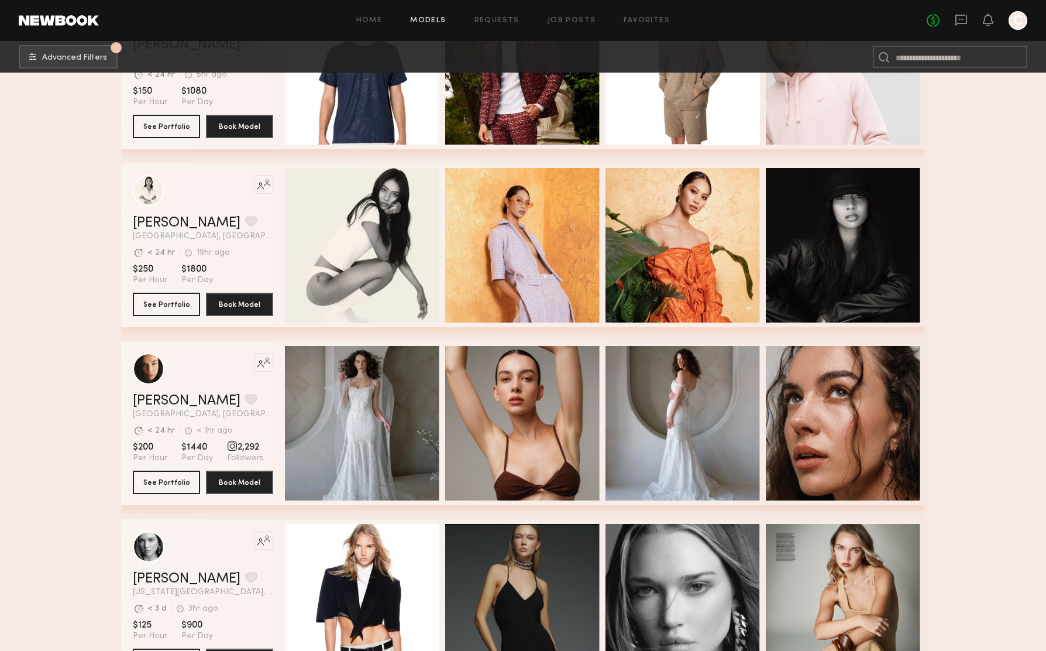
scroll to position [20855, 0]
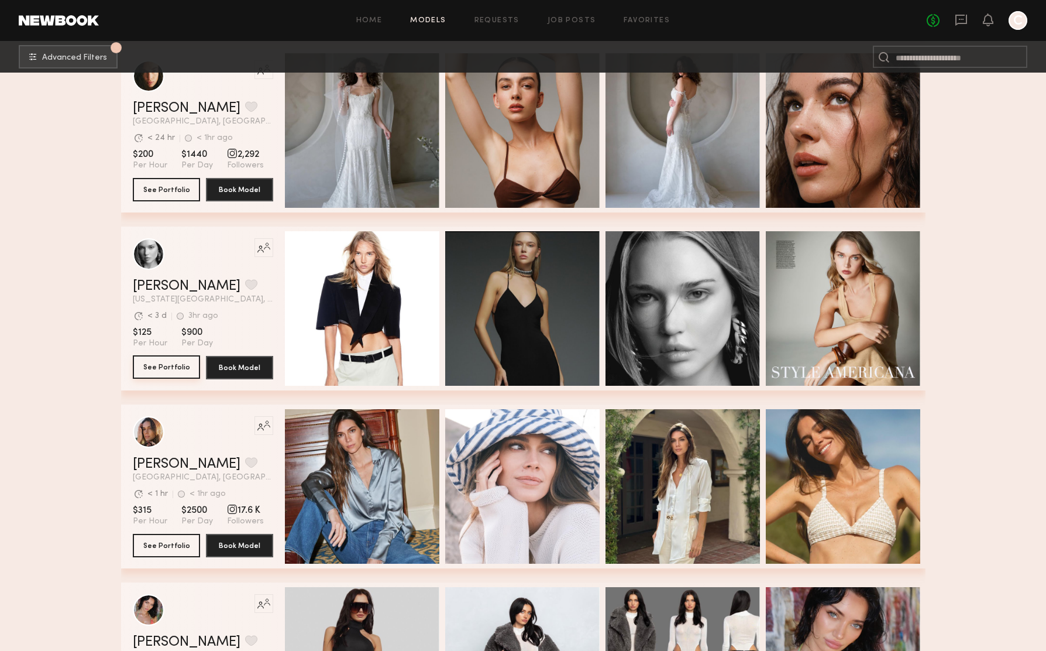
click at [157, 369] on button "See Portfolio" at bounding box center [166, 366] width 67 height 23
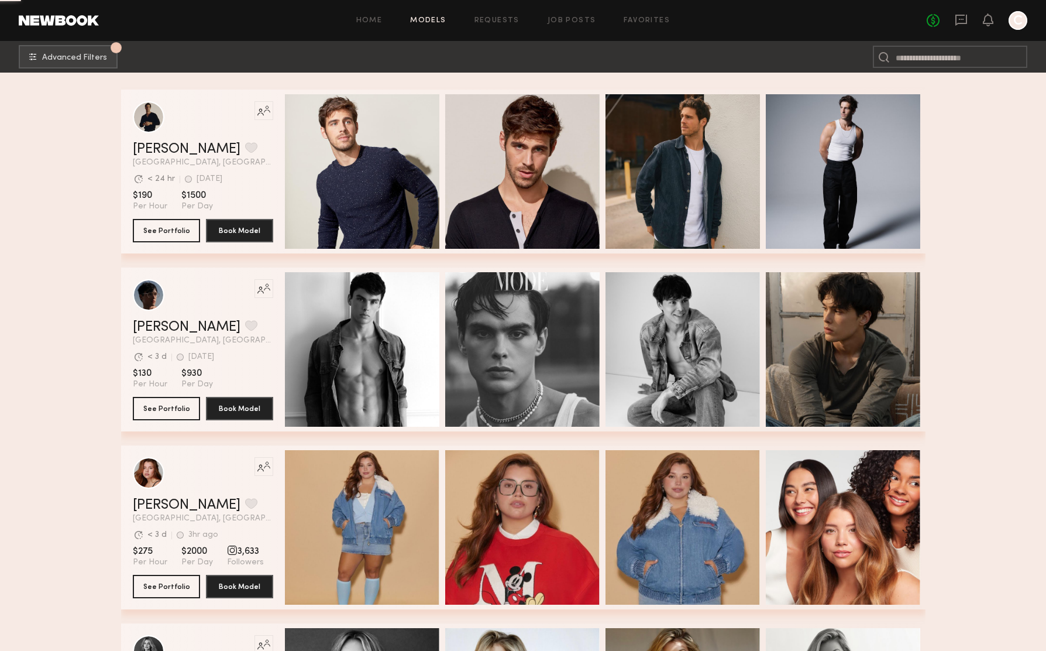
scroll to position [22556, 0]
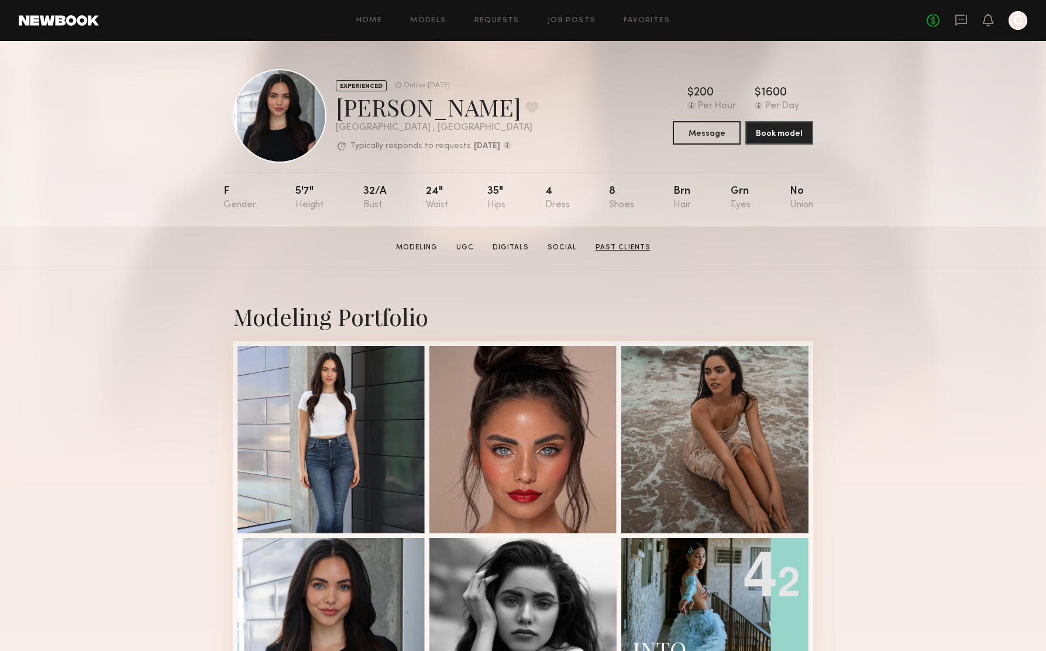
click at [624, 249] on link "Past Clients" at bounding box center [623, 247] width 64 height 11
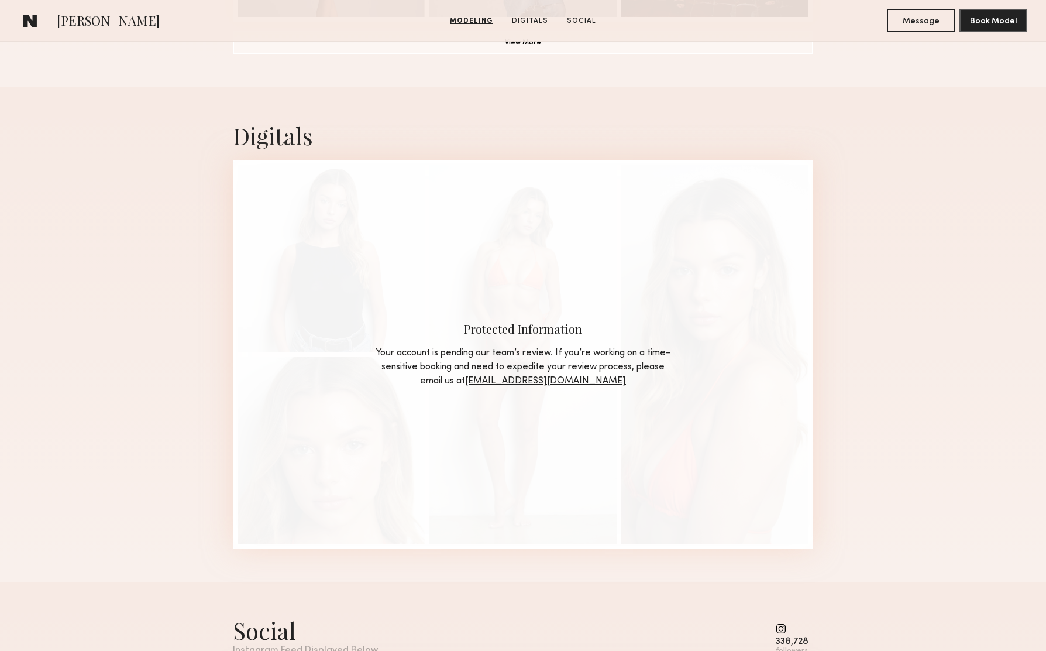
scroll to position [1238, 0]
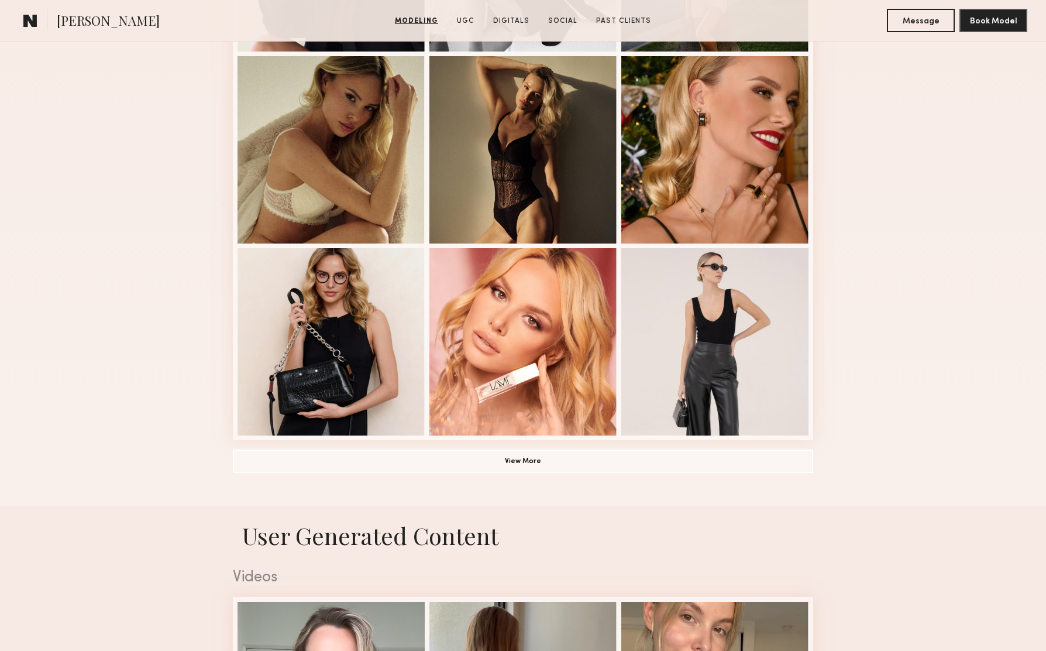
scroll to position [488, 0]
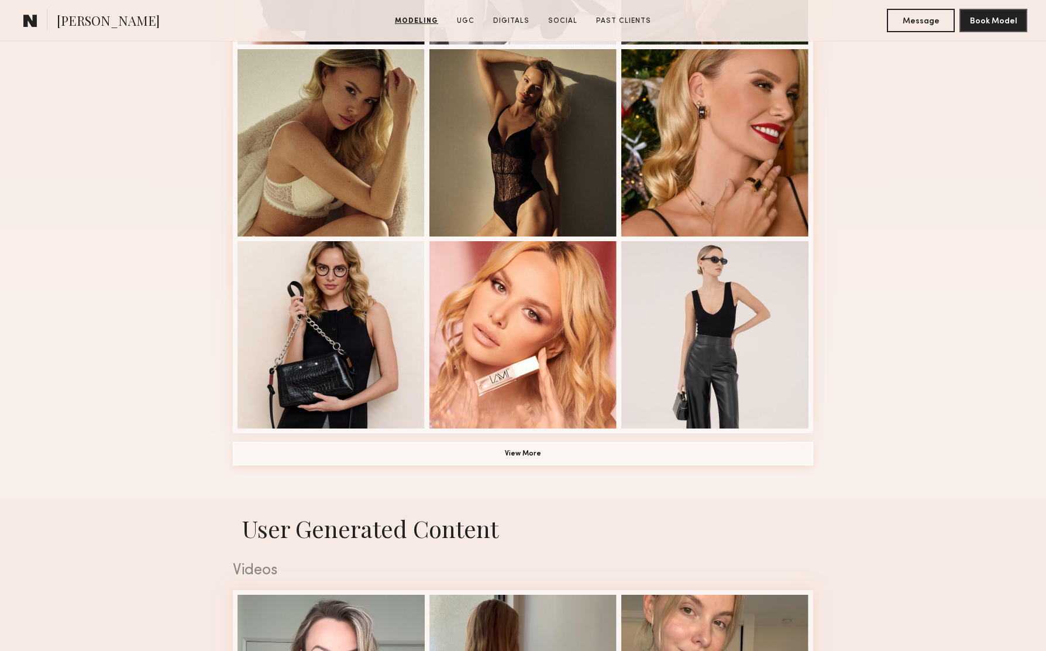
click at [526, 449] on button "View More" at bounding box center [523, 453] width 580 height 23
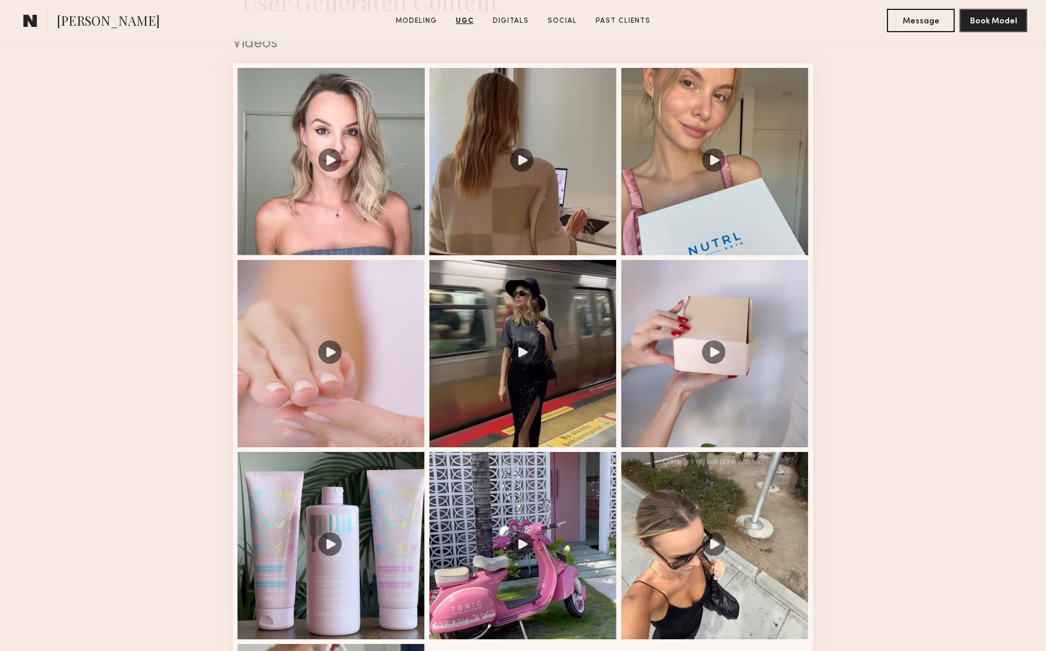
scroll to position [2028, 0]
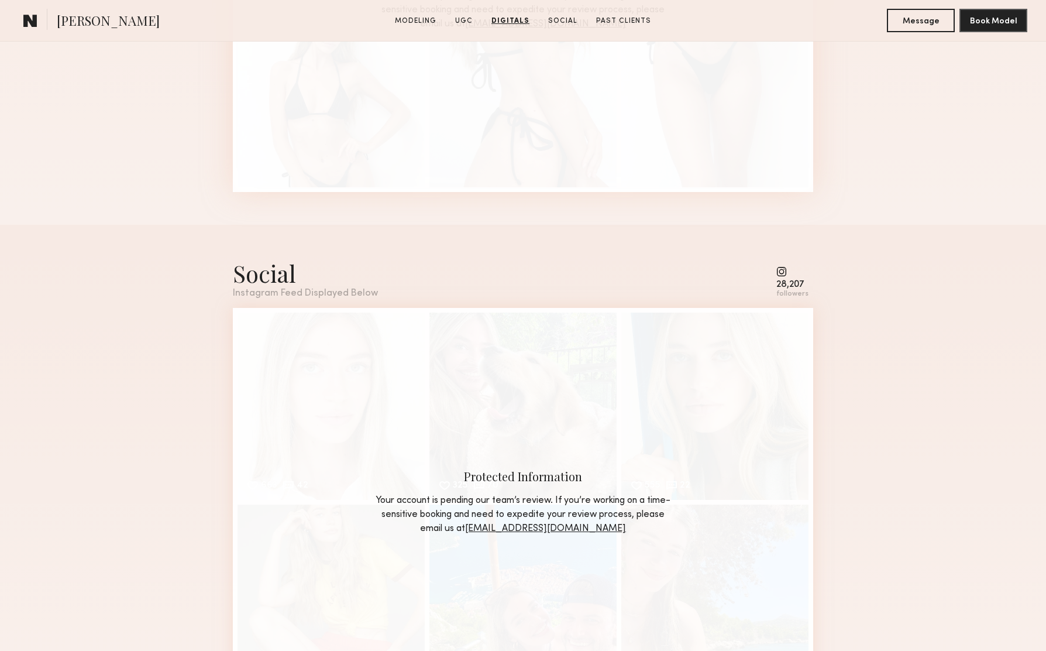
scroll to position [2150, 0]
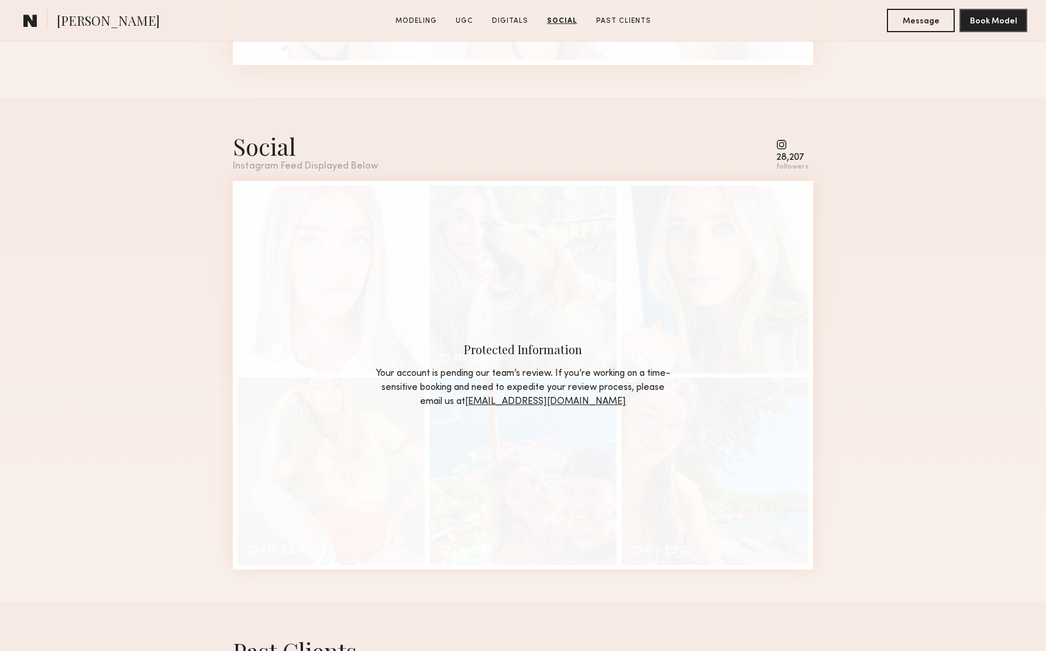
click at [784, 146] on common-icon at bounding box center [792, 144] width 32 height 11
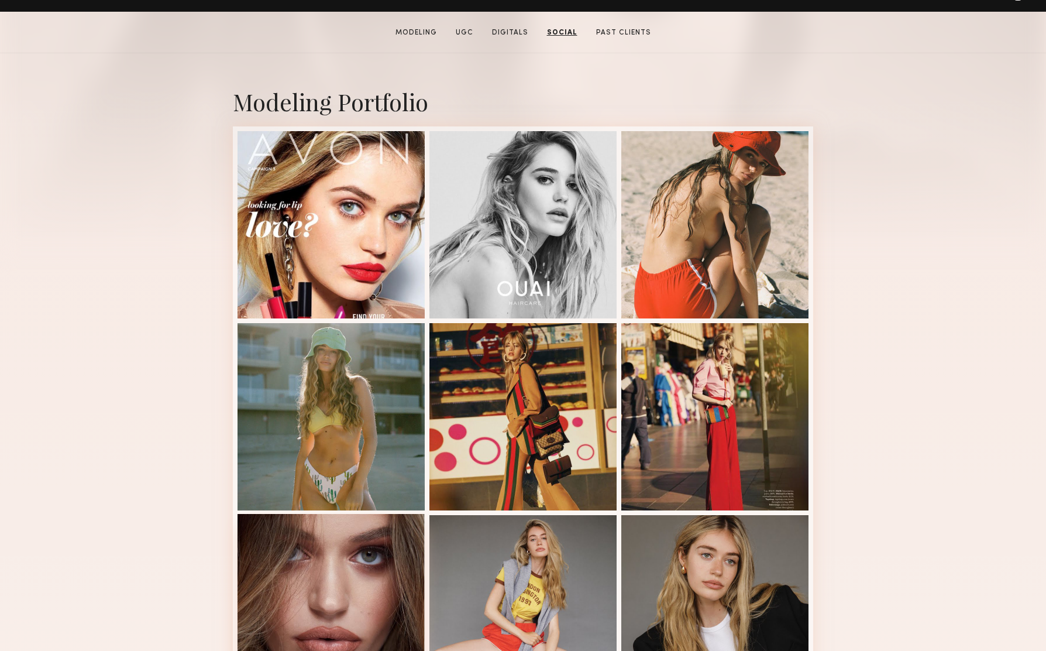
scroll to position [0, 0]
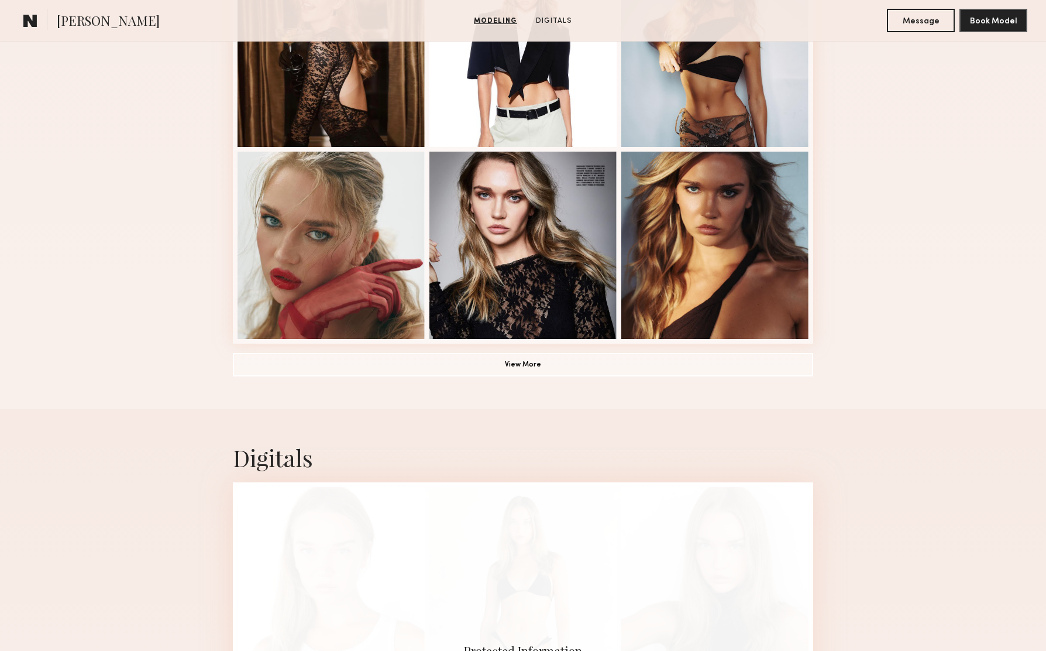
scroll to position [806, 0]
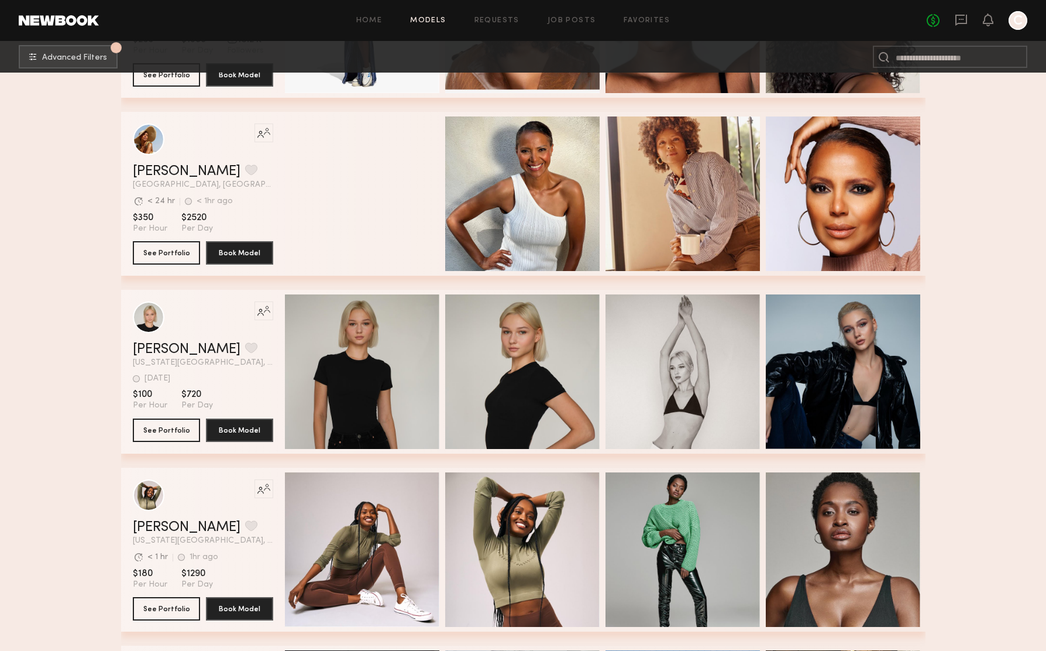
scroll to position [36669, 0]
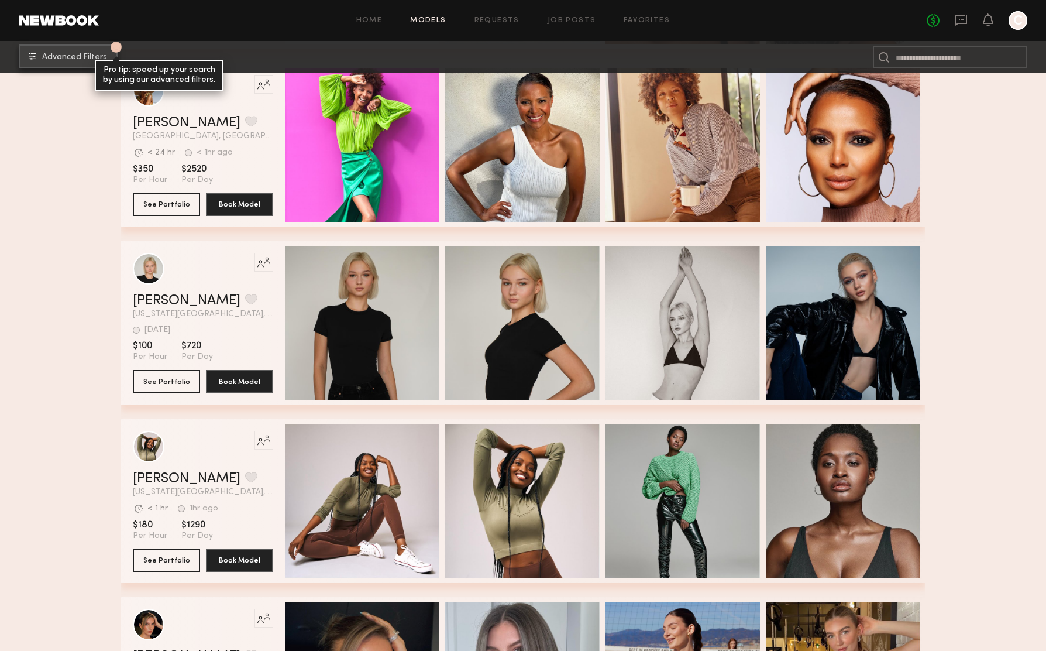
click at [46, 59] on span "Advanced Filters" at bounding box center [74, 57] width 65 height 8
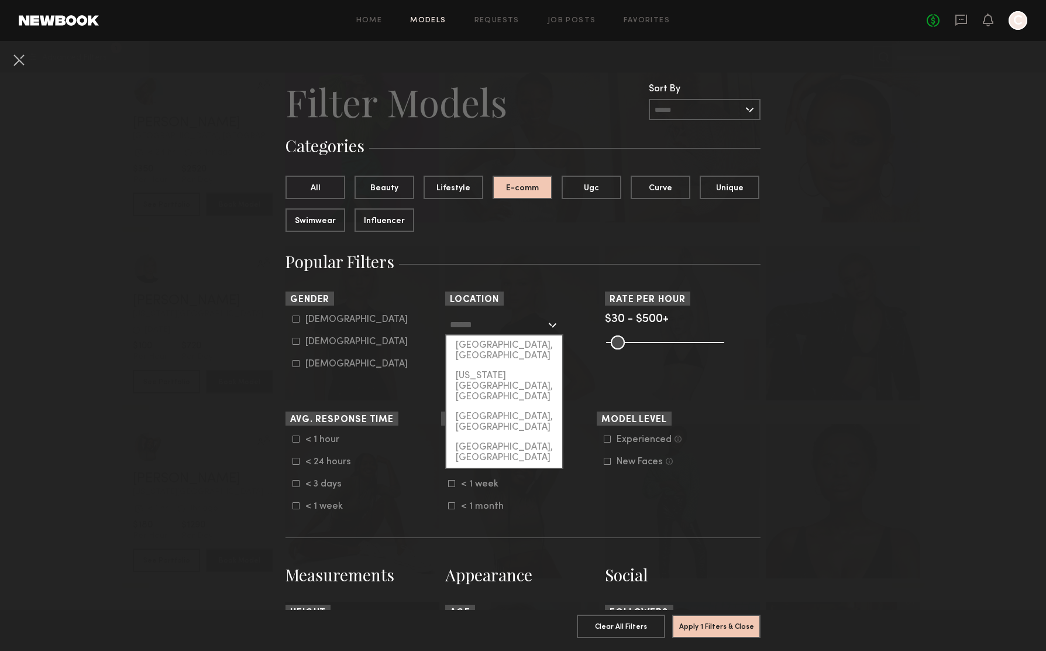
click at [541, 325] on input "text" at bounding box center [498, 324] width 96 height 20
click at [532, 345] on div "[GEOGRAPHIC_DATA], [GEOGRAPHIC_DATA]" at bounding box center [504, 350] width 116 height 30
type input "**********"
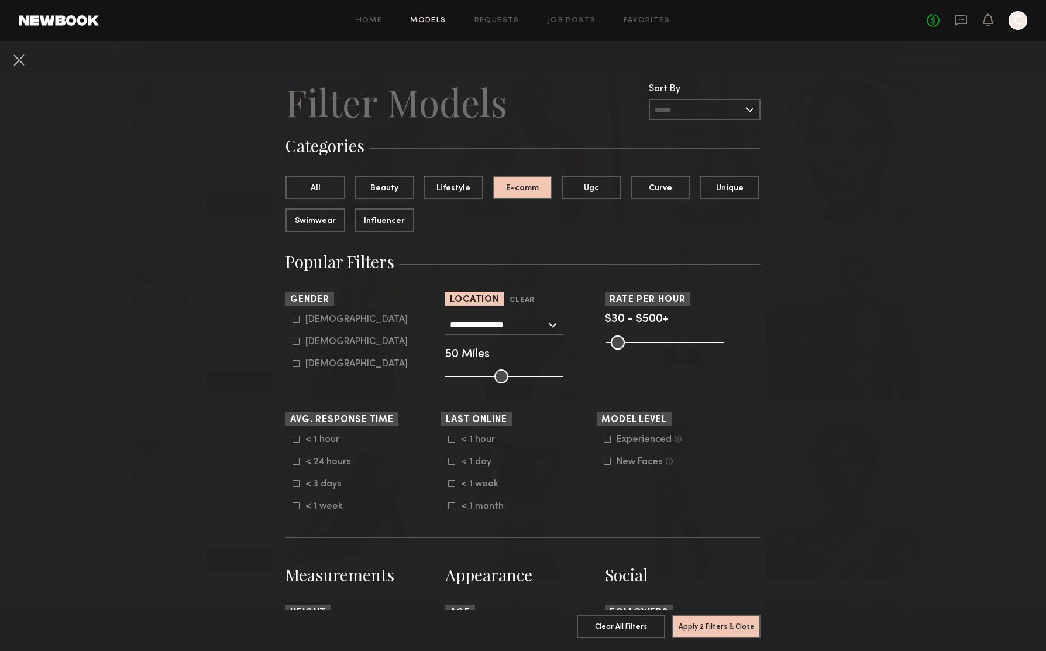
click at [486, 375] on input "range" at bounding box center [504, 376] width 118 height 14
type input "**"
click at [505, 376] on input "range" at bounding box center [504, 376] width 118 height 14
click at [303, 343] on label "Female" at bounding box center [350, 341] width 115 height 7
type input "**"
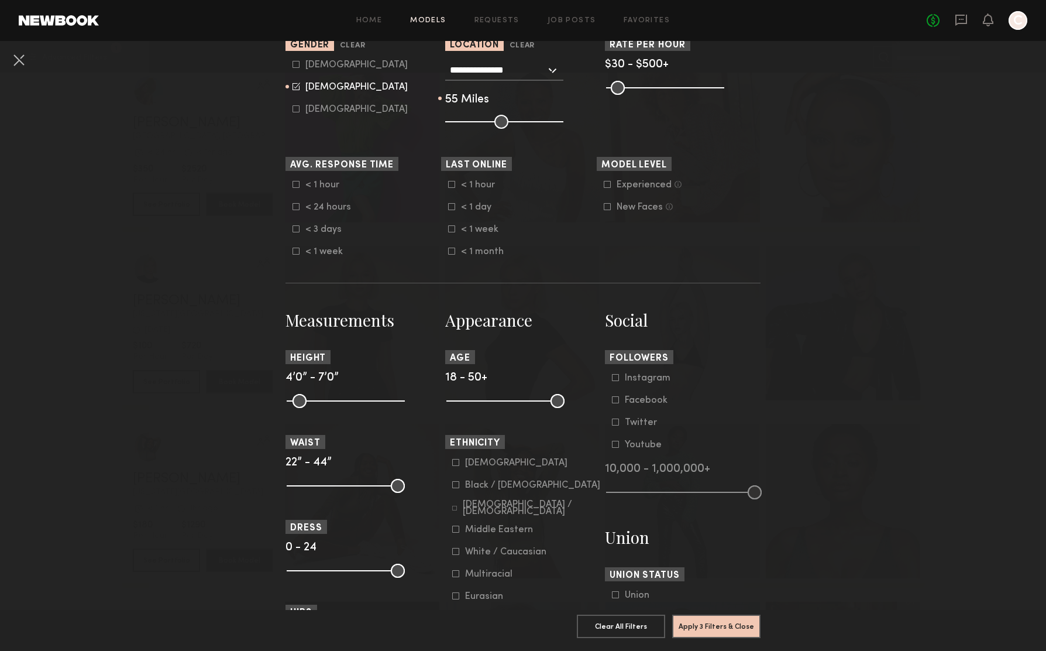
scroll to position [262, 0]
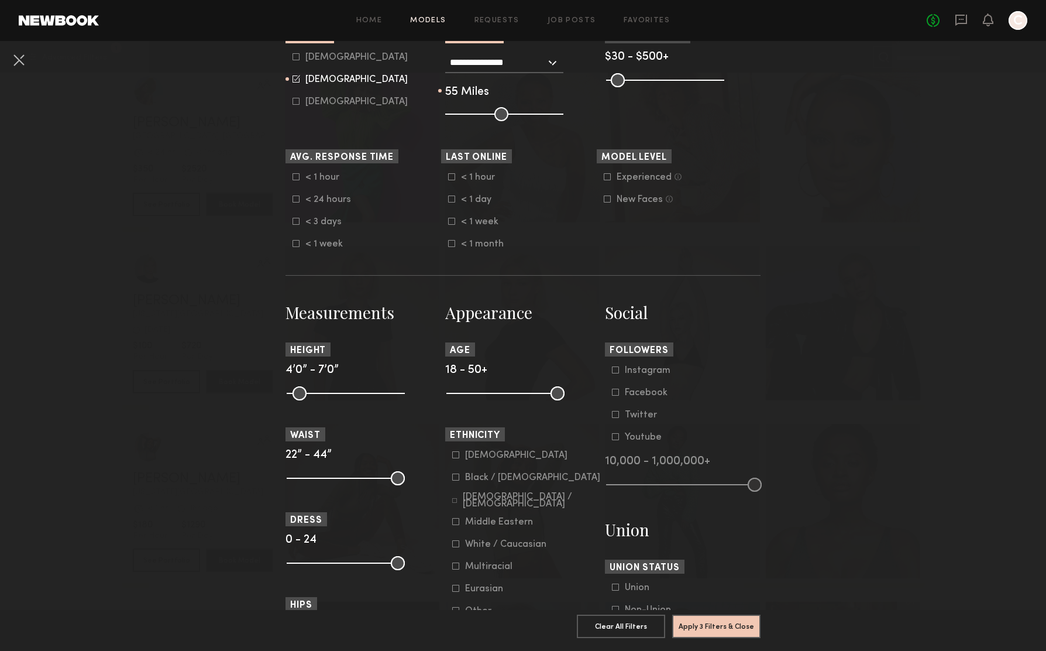
click at [324, 391] on common-range-minmax at bounding box center [344, 392] width 118 height 14
drag, startPoint x: 300, startPoint y: 391, endPoint x: 350, endPoint y: 397, distance: 51.2
type input "**"
click at [350, 397] on input "range" at bounding box center [346, 393] width 118 height 14
drag, startPoint x: 393, startPoint y: 399, endPoint x: 370, endPoint y: 398, distance: 22.8
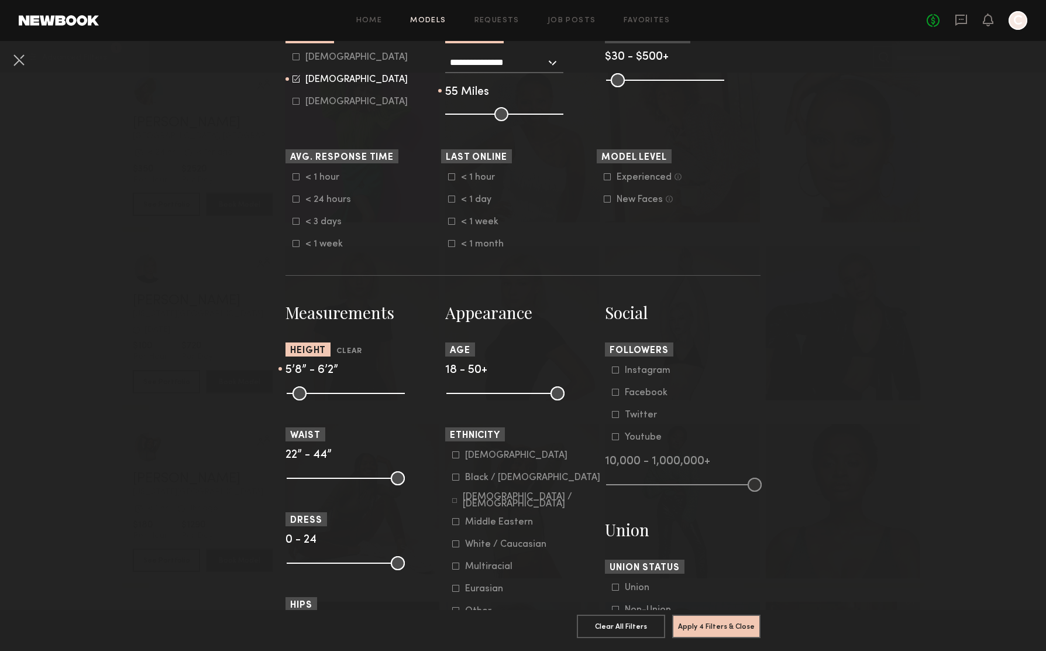
type input "**"
click at [370, 398] on input "range" at bounding box center [346, 393] width 118 height 14
type input "**"
click at [348, 395] on input "range" at bounding box center [346, 393] width 118 height 14
drag, startPoint x: 364, startPoint y: 392, endPoint x: 357, endPoint y: 393, distance: 6.5
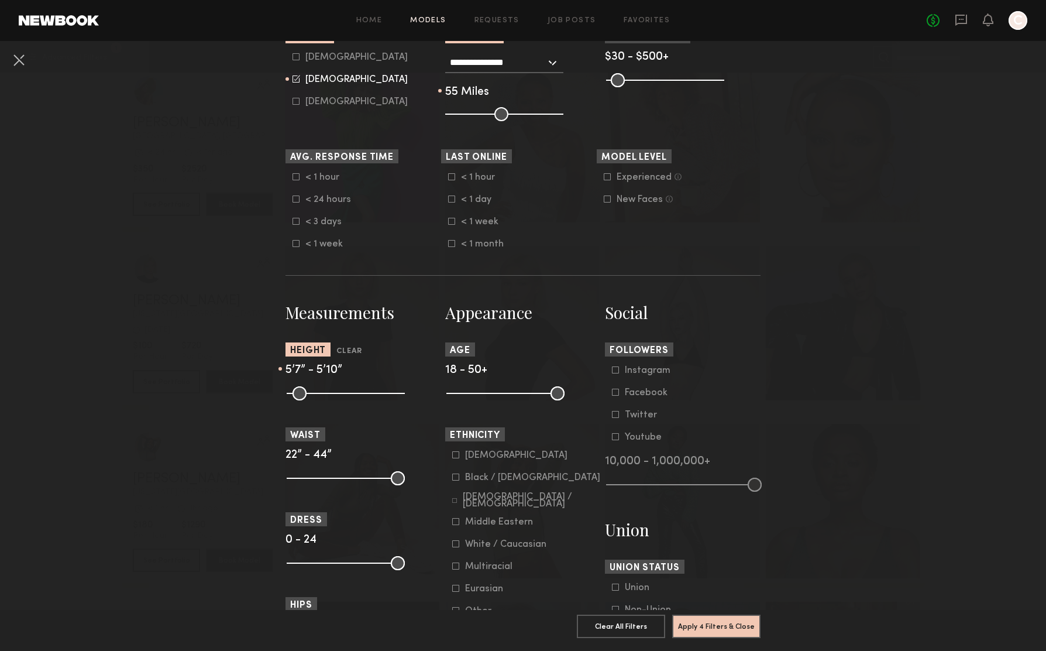
type input "**"
click at [357, 393] on input "range" at bounding box center [346, 393] width 118 height 14
drag, startPoint x: 388, startPoint y: 565, endPoint x: 314, endPoint y: 555, distance: 74.9
type input "*"
click at [314, 556] on input "range" at bounding box center [346, 563] width 118 height 14
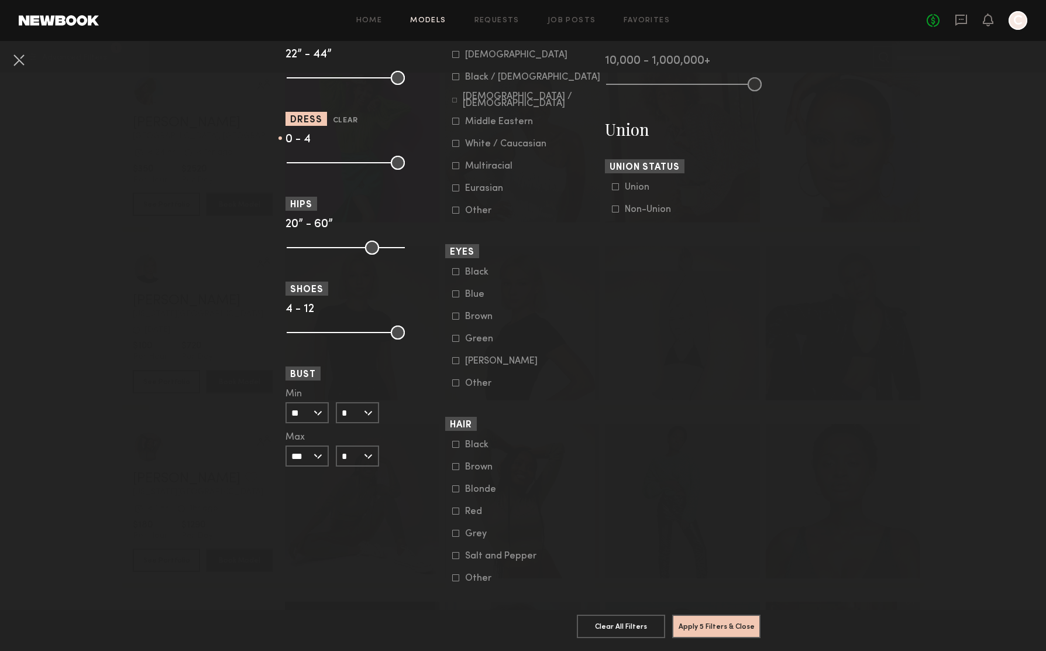
scroll to position [680, 0]
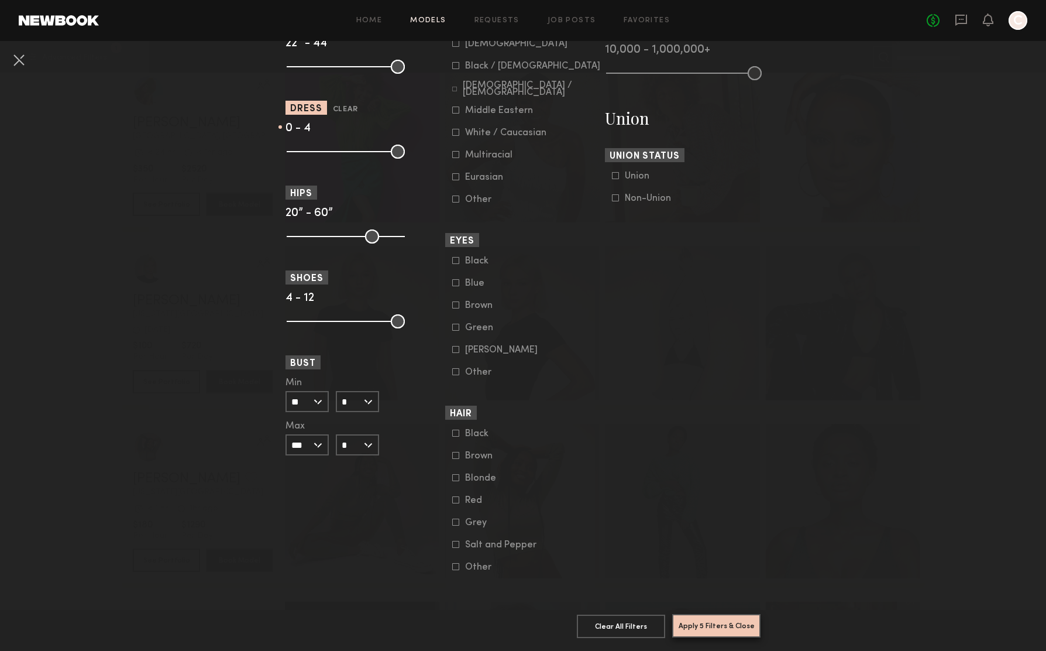
click at [704, 629] on button "Apply 5 Filters & Close" at bounding box center [716, 625] width 88 height 23
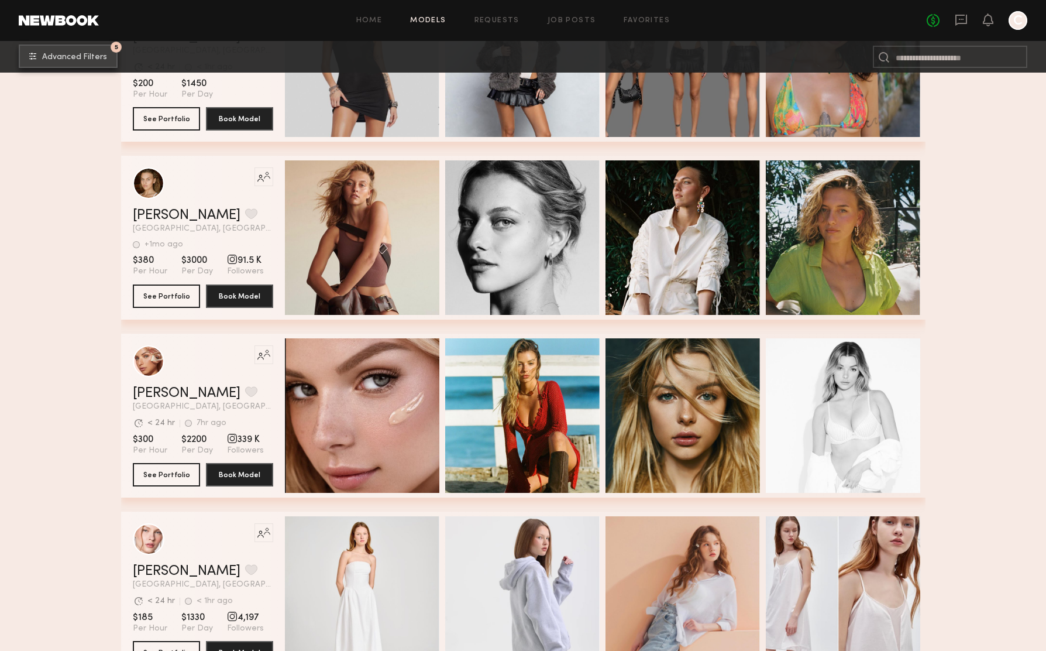
scroll to position [656, 0]
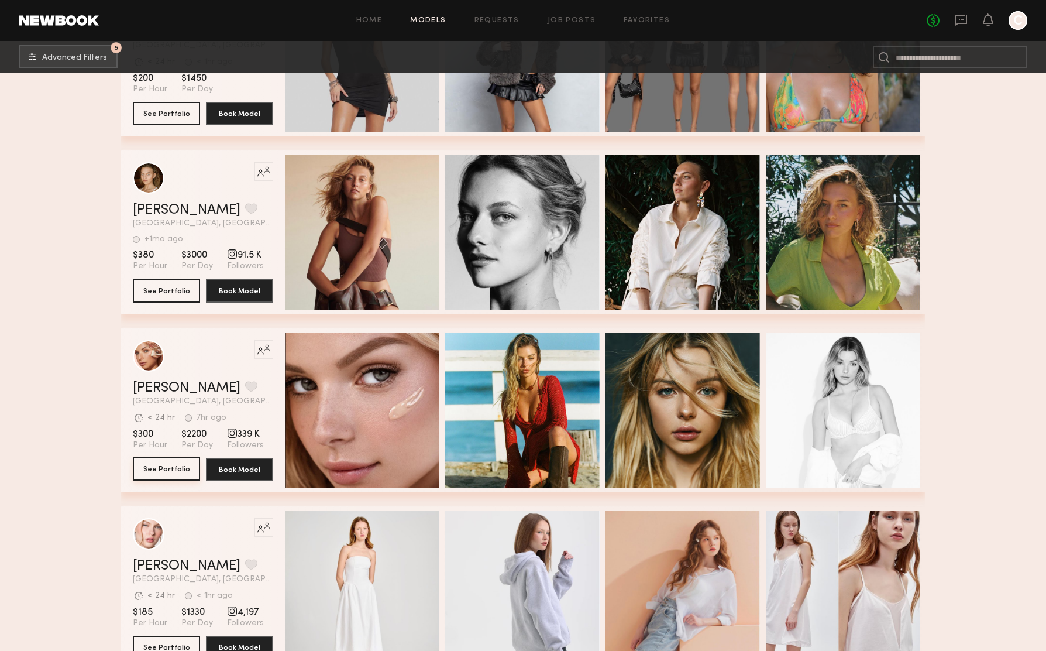
click at [166, 469] on button "See Portfolio" at bounding box center [166, 468] width 67 height 23
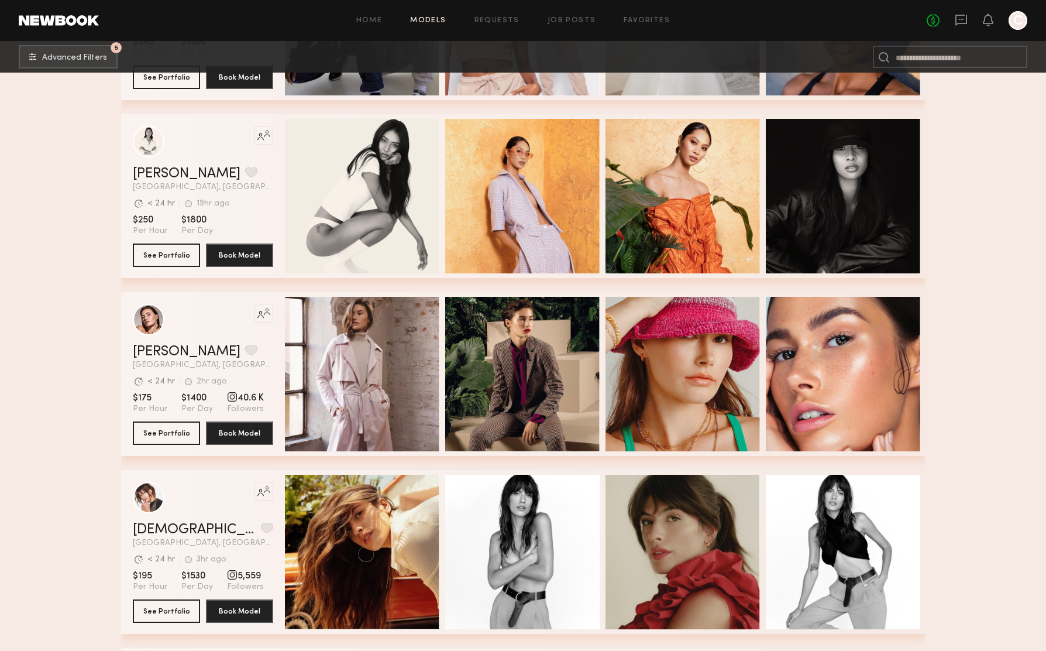
scroll to position [2117, 0]
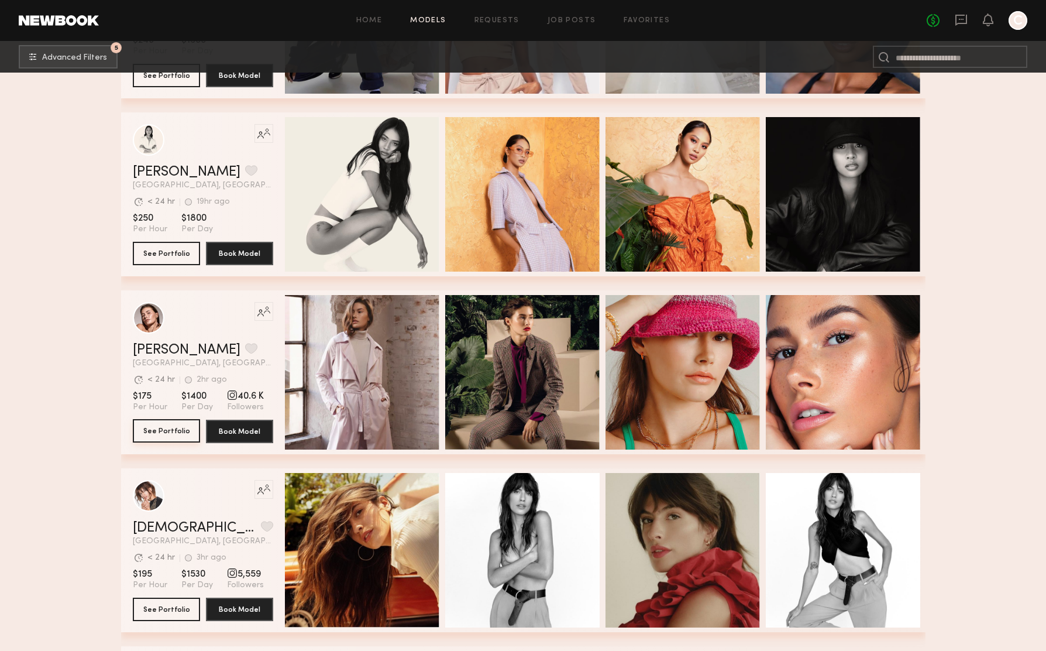
click at [171, 436] on button "See Portfolio" at bounding box center [166, 430] width 67 height 23
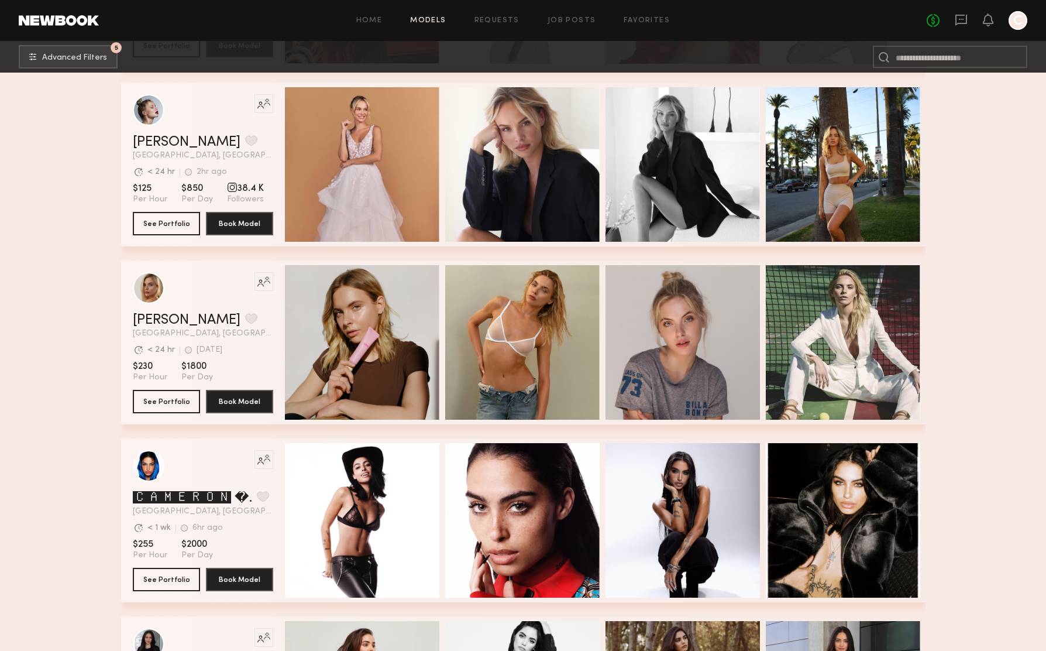
scroll to position [2722, 0]
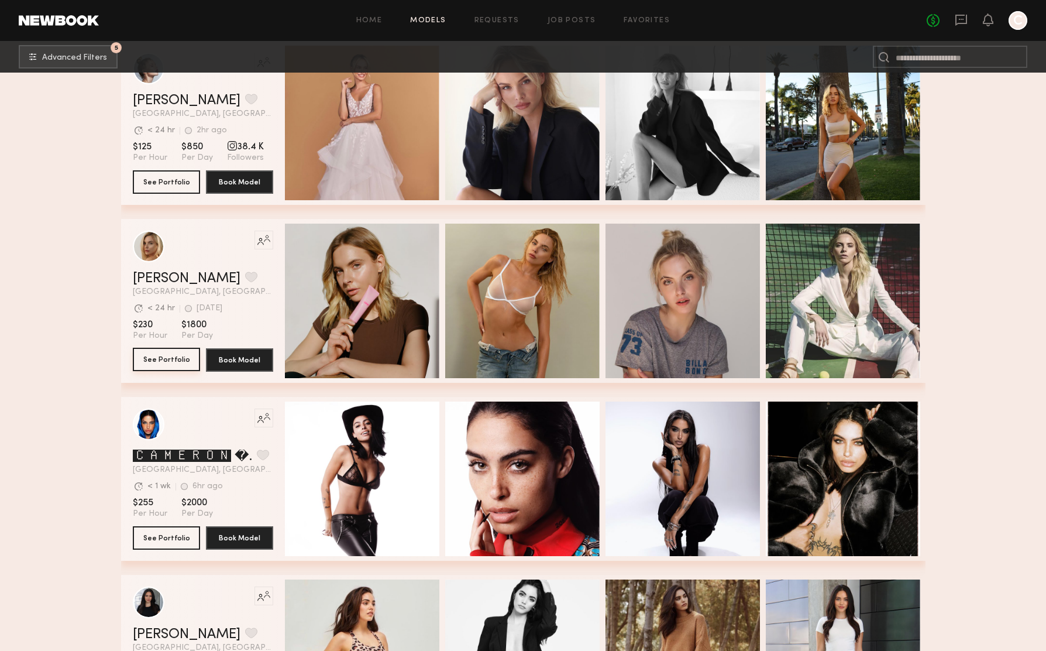
click at [184, 359] on button "See Portfolio" at bounding box center [166, 359] width 67 height 23
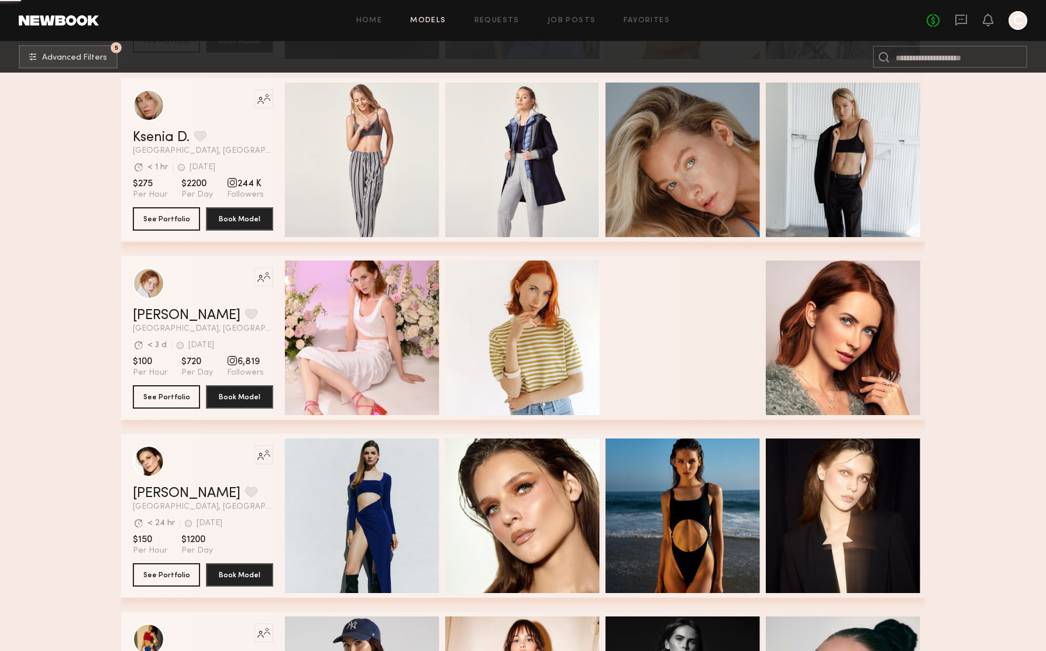
scroll to position [5583, 0]
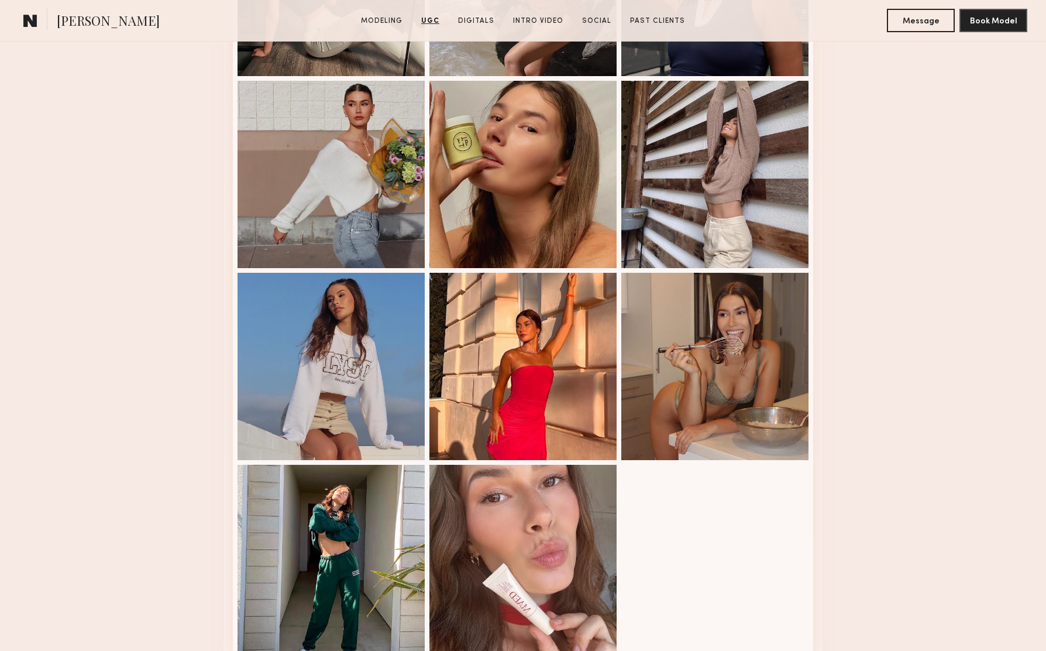
scroll to position [2255, 0]
